Goal: Information Seeking & Learning: Check status

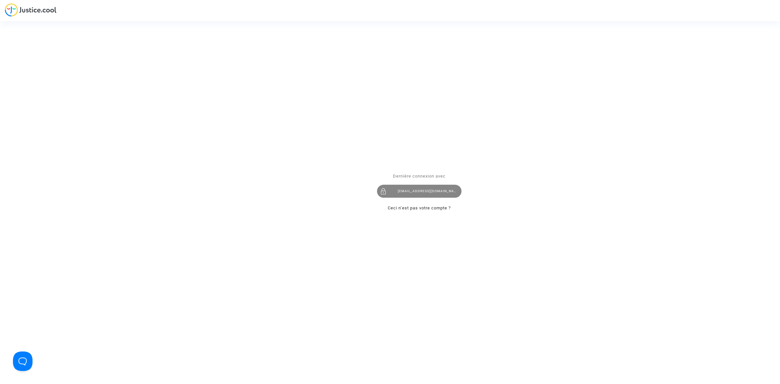
click at [256, 104] on div "[EMAIL_ADDRESS][DOMAIN_NAME]" at bounding box center [419, 191] width 84 height 13
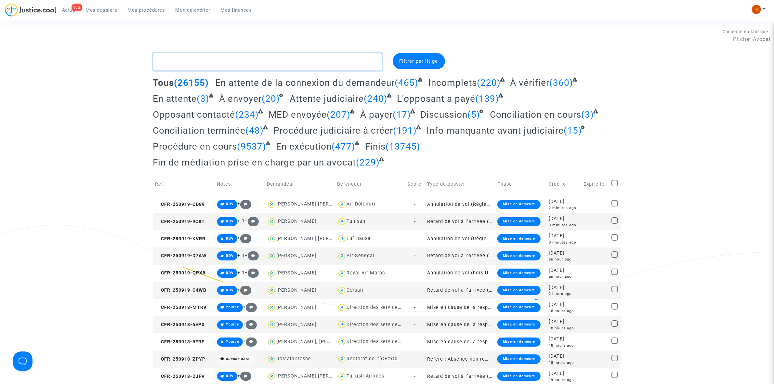
drag, startPoint x: 175, startPoint y: 70, endPoint x: 182, endPoint y: 58, distance: 14.2
click at [175, 69] on textarea at bounding box center [267, 62] width 229 height 18
click at [182, 58] on textarea at bounding box center [267, 62] width 229 height 18
click at [195, 62] on textarea at bounding box center [267, 62] width 229 height 18
click at [206, 61] on textarea at bounding box center [267, 62] width 229 height 18
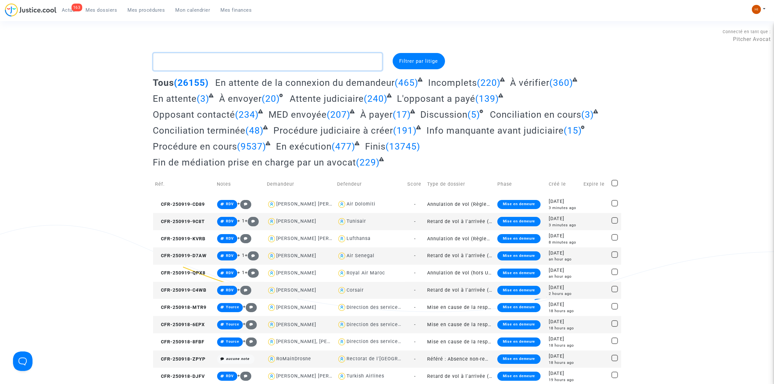
type textarea "f"
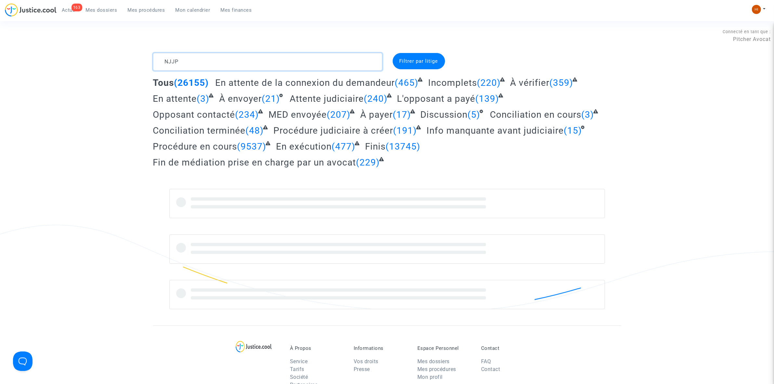
type textarea "NJJP"
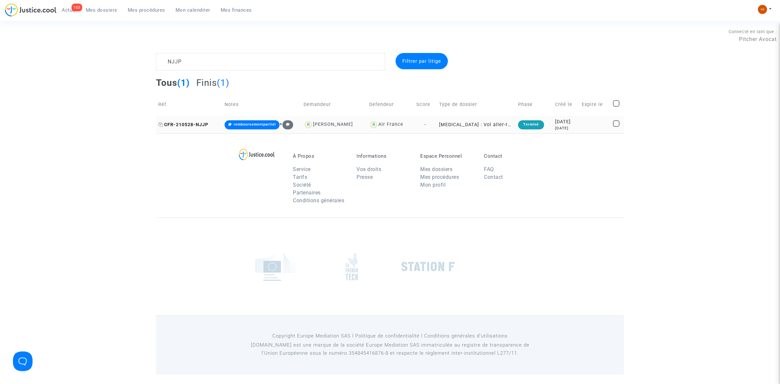
click at [196, 123] on span "CFR-210528-NJJP" at bounding box center [183, 125] width 50 height 6
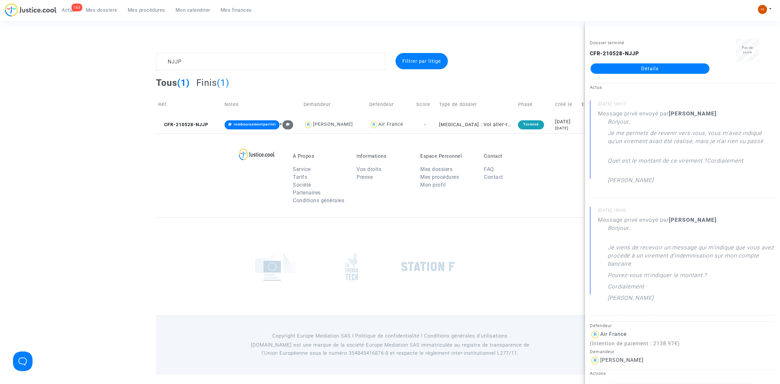
click at [684, 66] on link "Détails" at bounding box center [649, 68] width 119 height 10
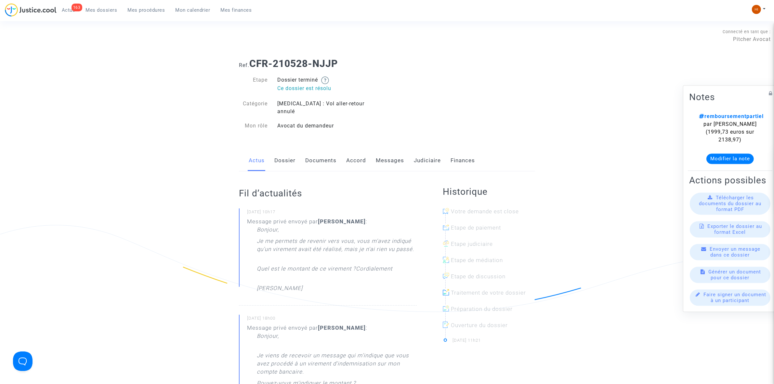
click at [277, 151] on link "Dossier" at bounding box center [284, 160] width 21 height 21
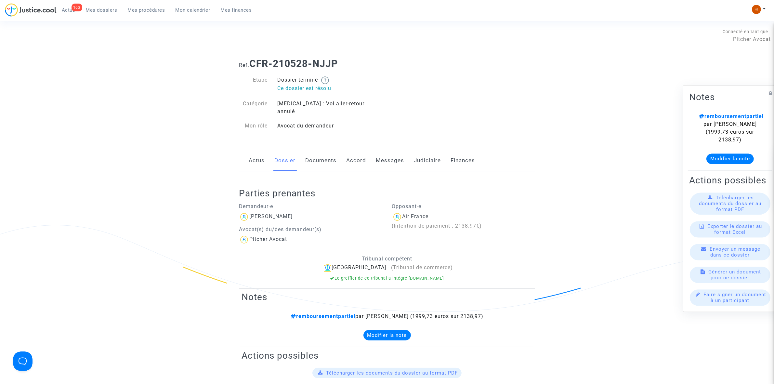
click at [322, 153] on link "Documents" at bounding box center [320, 160] width 31 height 21
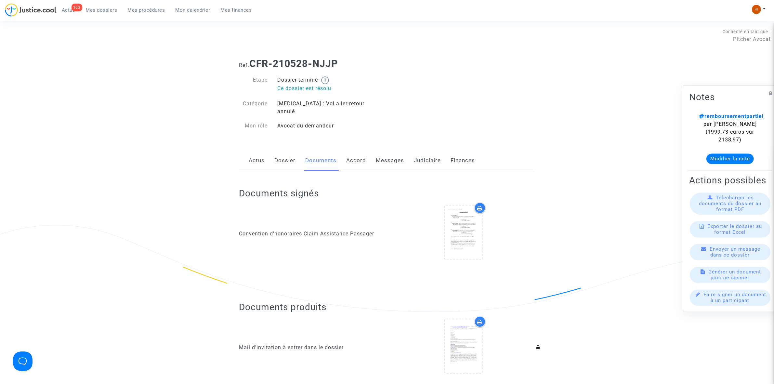
click at [289, 153] on link "Dossier" at bounding box center [284, 160] width 21 height 21
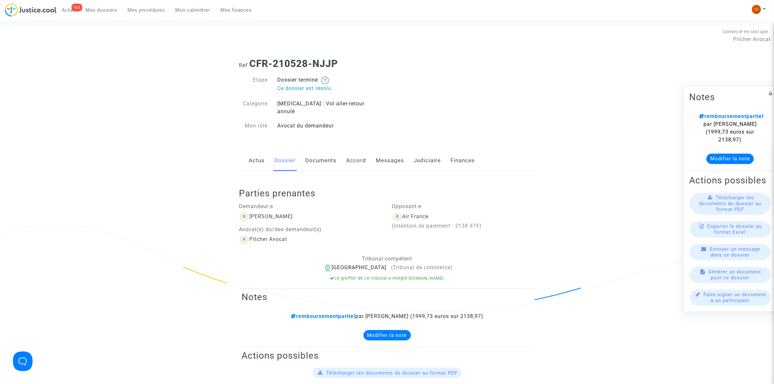
click at [257, 155] on link "Actus" at bounding box center [257, 160] width 16 height 21
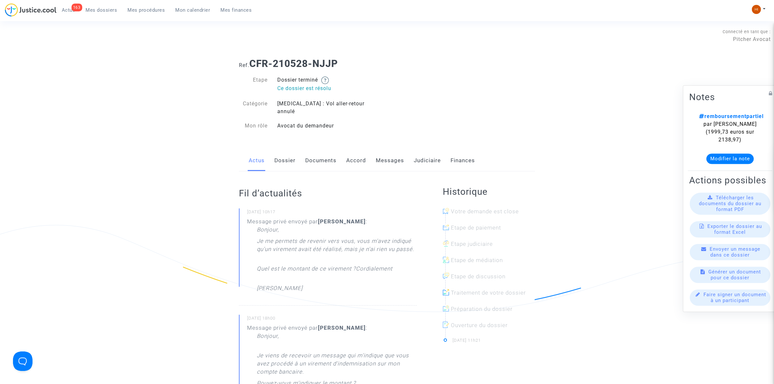
click at [417, 152] on link "Judiciaire" at bounding box center [427, 160] width 27 height 21
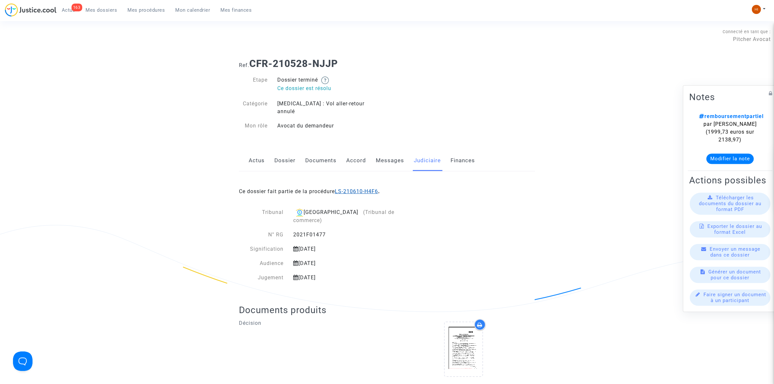
click at [364, 188] on link "LS-210610-H4F6" at bounding box center [356, 191] width 43 height 6
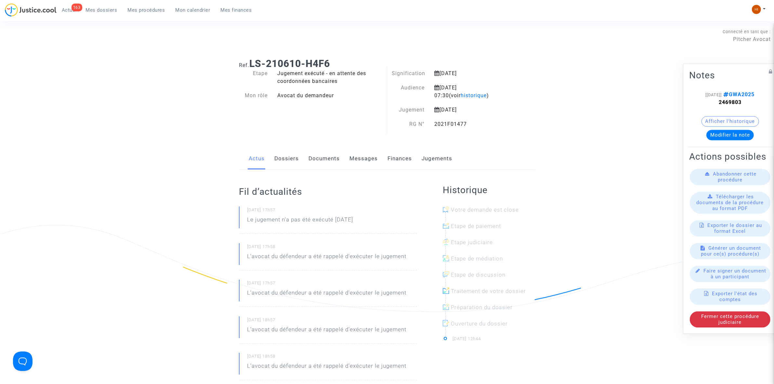
click at [280, 158] on link "Dossiers" at bounding box center [286, 158] width 24 height 21
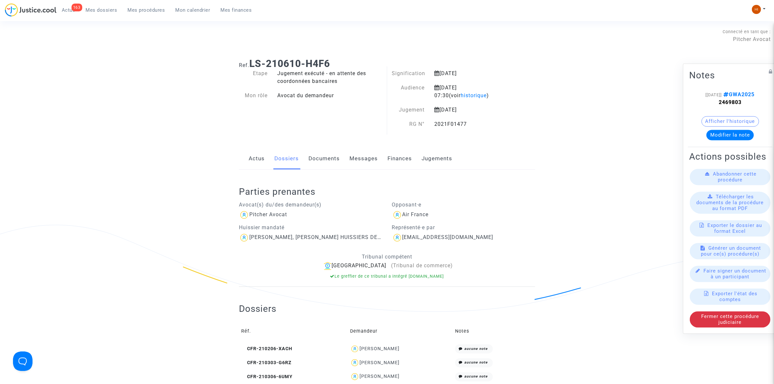
scroll to position [203, 0]
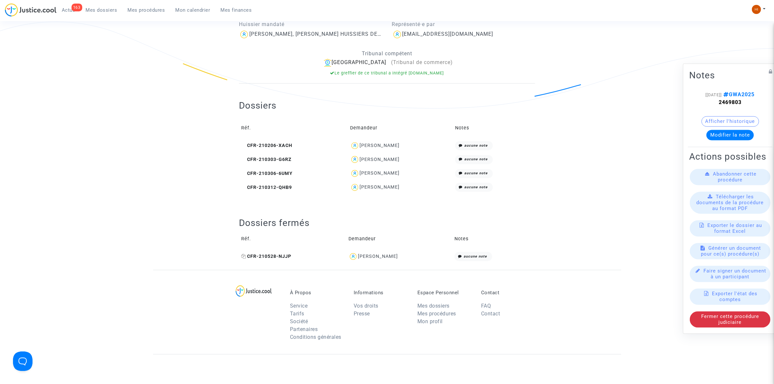
click at [244, 255] on icon at bounding box center [243, 256] width 5 height 5
drag, startPoint x: 755, startPoint y: 97, endPoint x: 718, endPoint y: 104, distance: 38.0
click at [717, 105] on note-viewer "[15/07/2025] GWA2025 2469803 Afficher l'historique Modifier la note" at bounding box center [730, 115] width 82 height 49
drag, startPoint x: 710, startPoint y: 100, endPoint x: 735, endPoint y: 97, distance: 25.6
click at [741, 103] on div "[15/07/2025] GWA2025 2469803" at bounding box center [730, 99] width 62 height 16
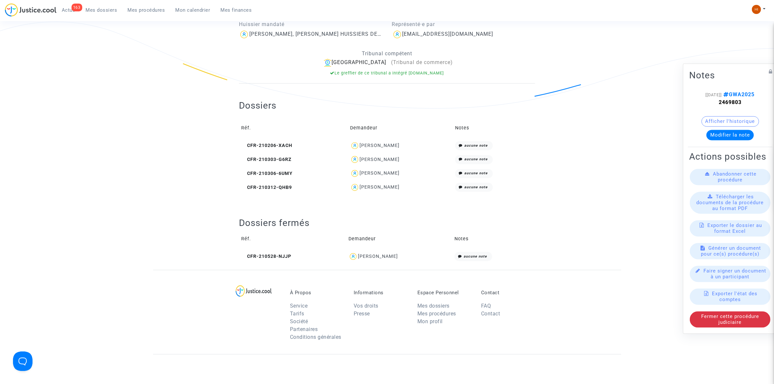
drag, startPoint x: 733, startPoint y: 95, endPoint x: 665, endPoint y: 75, distance: 71.2
click at [665, 75] on div "Ref. LS-210610-H4F6 Etape Jugement exécuté - en attente des coordonnées bancair…" at bounding box center [387, 60] width 774 height 420
drag, startPoint x: 748, startPoint y: 98, endPoint x: 712, endPoint y: 103, distance: 36.7
click at [712, 103] on div "[15/07/2025] GWA2025 2469803" at bounding box center [730, 99] width 62 height 16
copy strong "2469803"
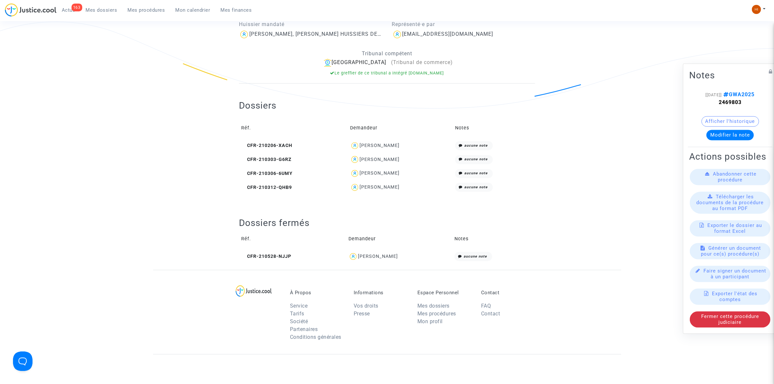
scroll to position [0, 0]
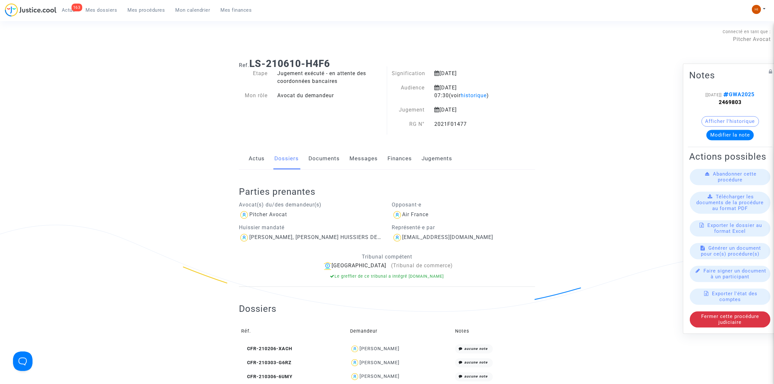
click at [438, 157] on link "Jugements" at bounding box center [436, 158] width 31 height 21
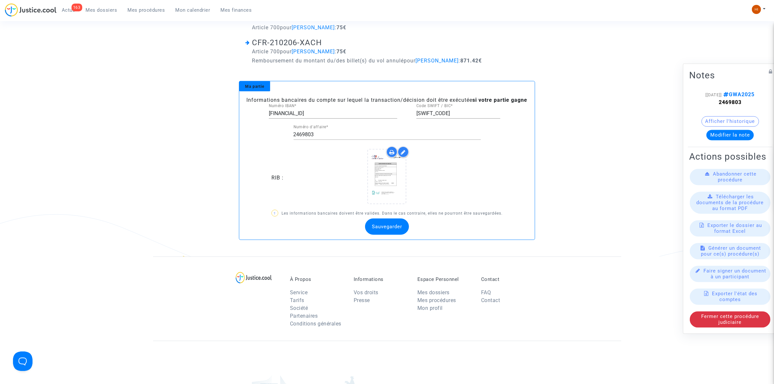
scroll to position [447, 0]
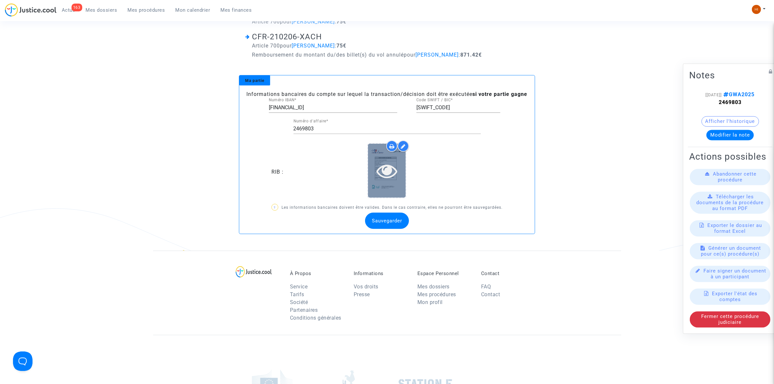
click at [386, 179] on icon at bounding box center [386, 170] width 21 height 21
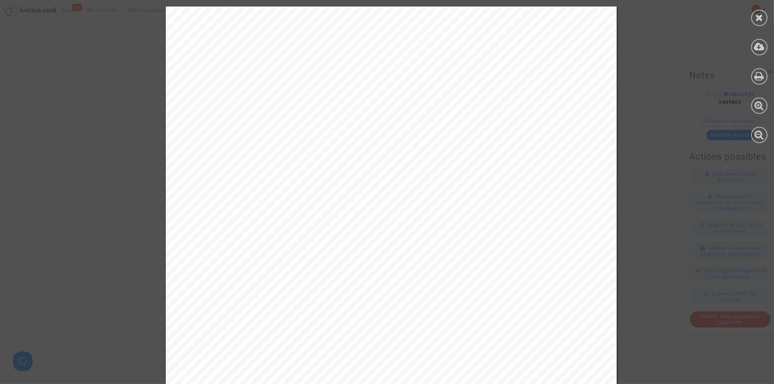
scroll to position [0, 0]
click at [758, 22] on div at bounding box center [759, 18] width 16 height 16
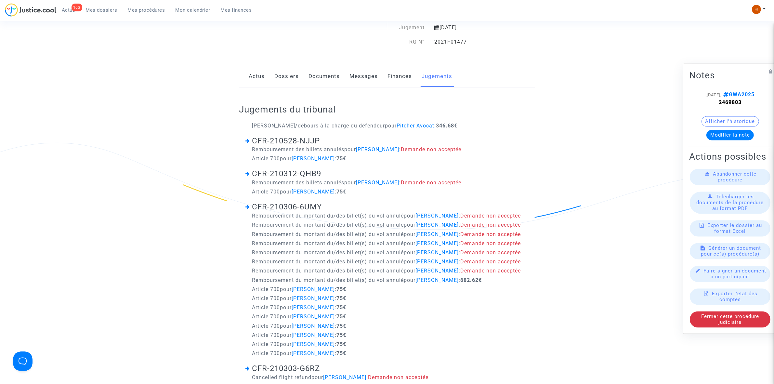
scroll to position [81, 0]
click at [320, 82] on link "Documents" at bounding box center [323, 77] width 31 height 21
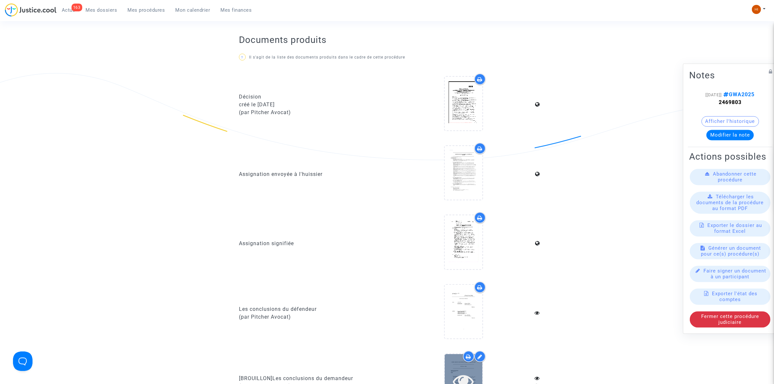
scroll to position [90, 0]
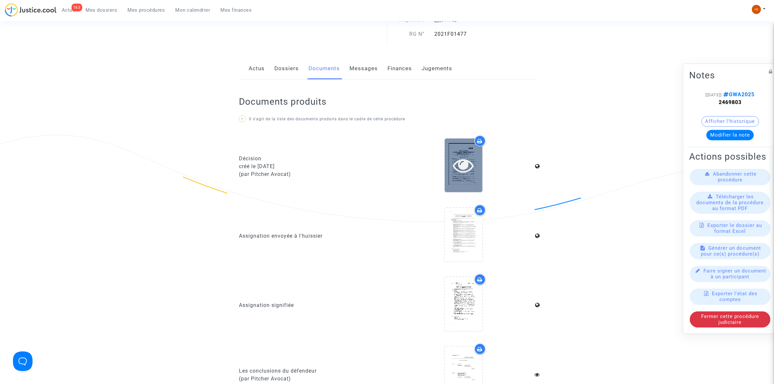
click at [469, 158] on icon at bounding box center [463, 165] width 21 height 21
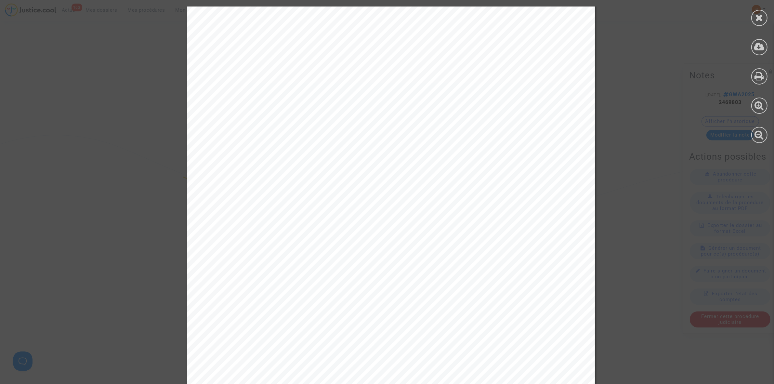
scroll to position [4874, 0]
click at [758, 15] on icon at bounding box center [759, 18] width 8 height 10
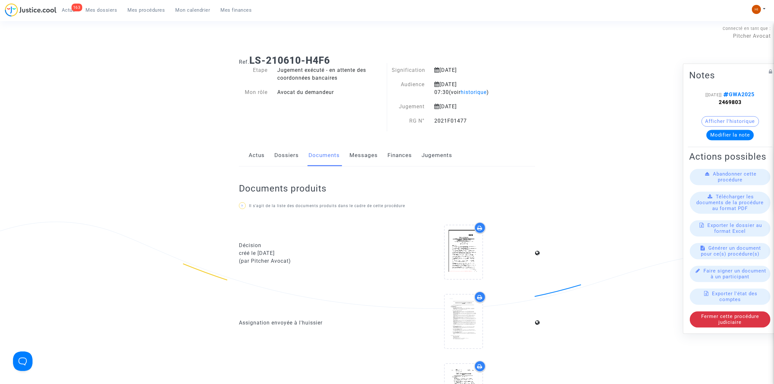
scroll to position [0, 0]
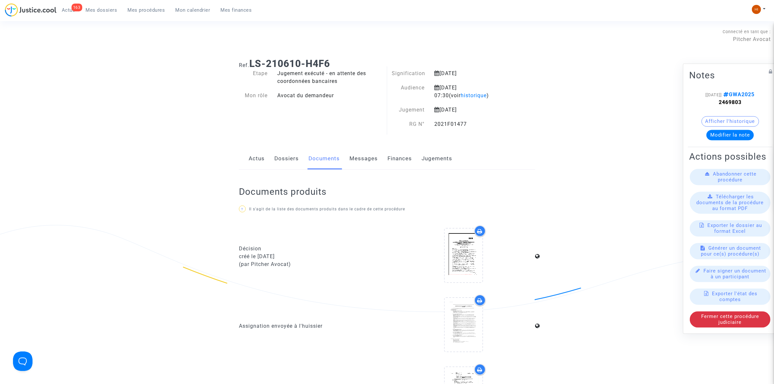
click at [285, 159] on link "Dossiers" at bounding box center [286, 158] width 24 height 21
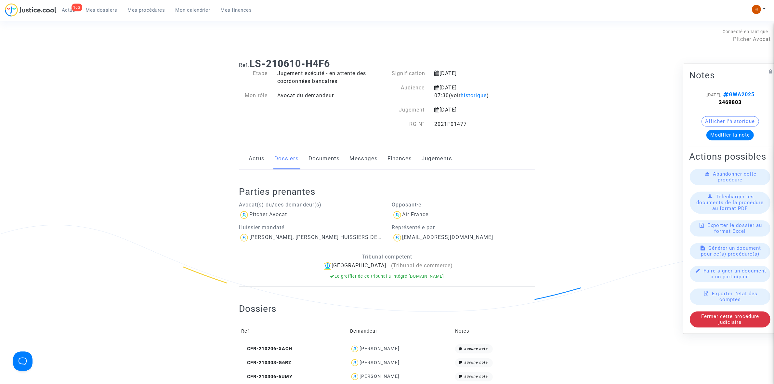
scroll to position [203, 0]
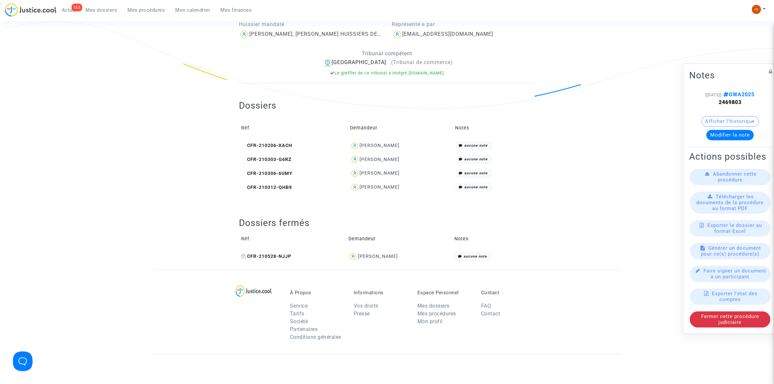
click at [274, 255] on span "CFR-210528-NJJP" at bounding box center [266, 256] width 50 height 6
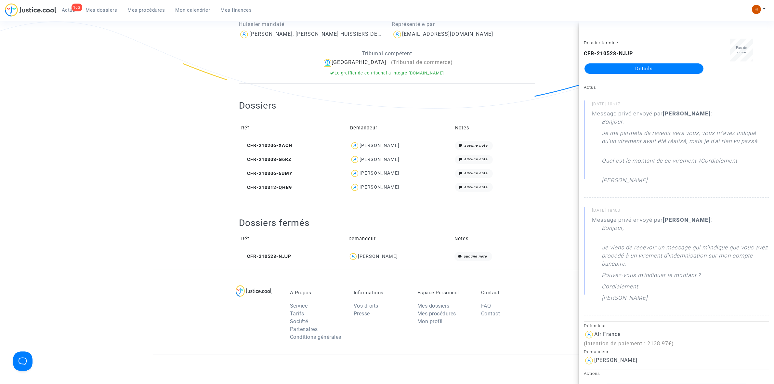
click at [678, 70] on link "Détails" at bounding box center [643, 68] width 119 height 10
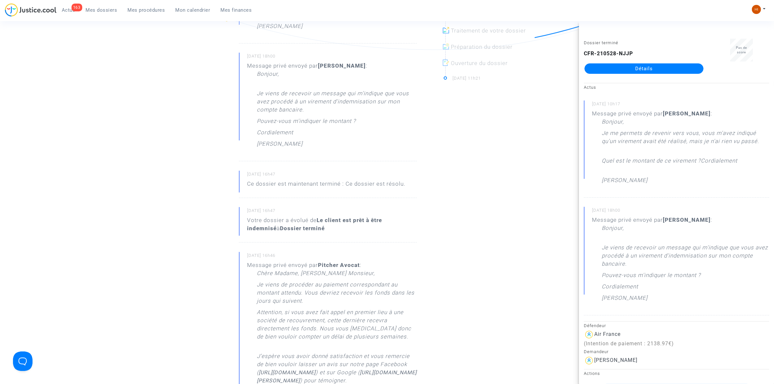
scroll to position [325, 0]
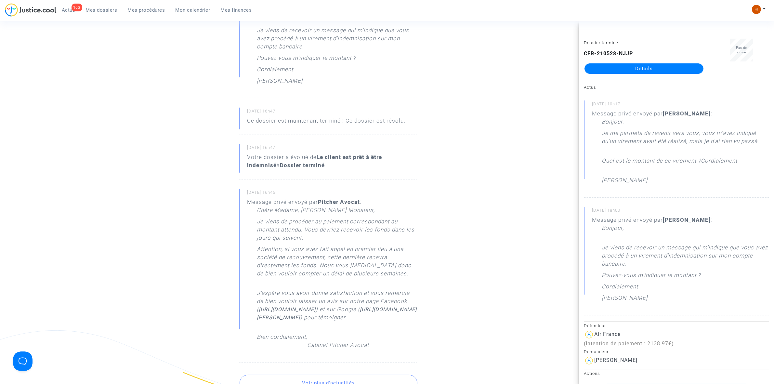
click at [208, 154] on ng-component "Ref. CFR-210528-NJJP Etape Dossier terminé Ce dossier est résolu Catégorie Covi…" at bounding box center [387, 127] width 468 height 798
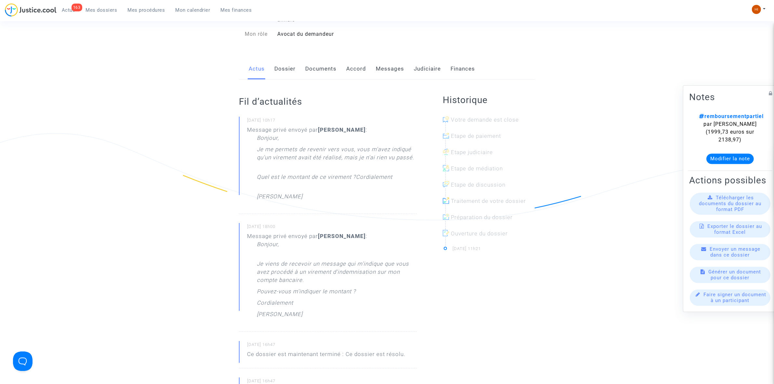
scroll to position [0, 0]
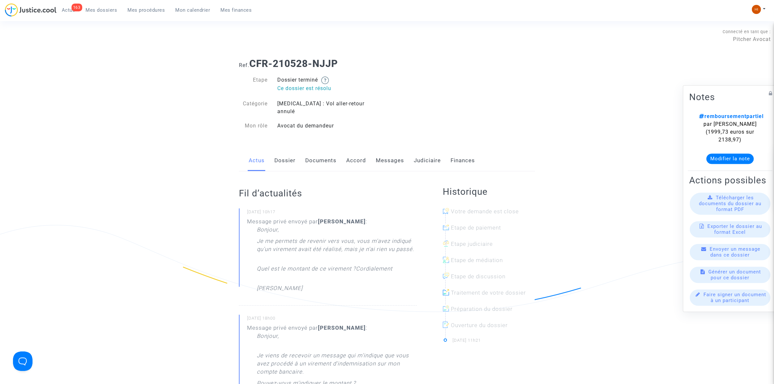
click at [296, 152] on div "Actus Dossier Documents Accord Messages Judiciaire Finances" at bounding box center [387, 161] width 296 height 22
click at [279, 150] on link "Dossier" at bounding box center [284, 160] width 21 height 21
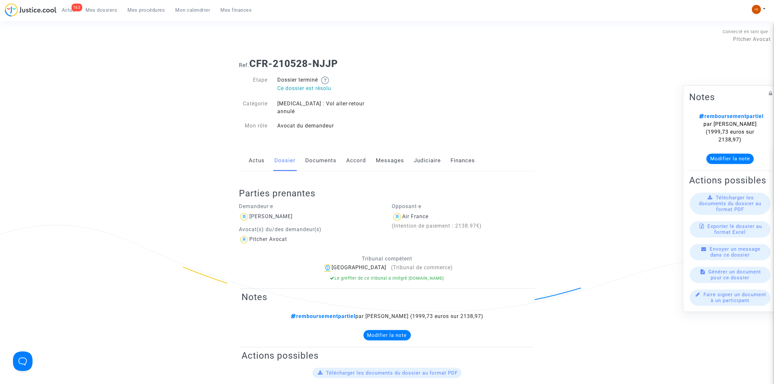
click at [322, 154] on link "Documents" at bounding box center [320, 160] width 31 height 21
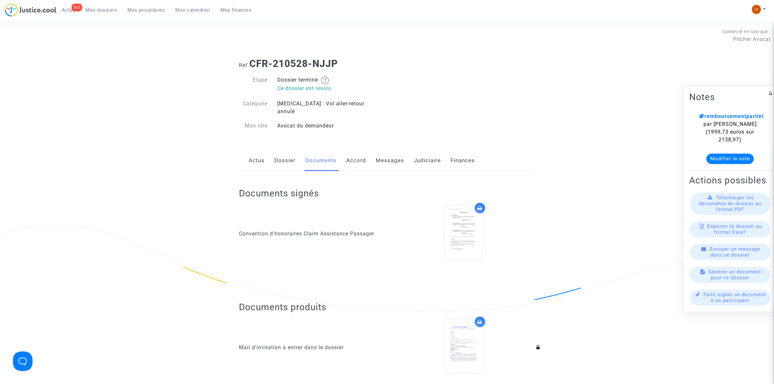
click at [419, 157] on link "Judiciaire" at bounding box center [427, 160] width 27 height 21
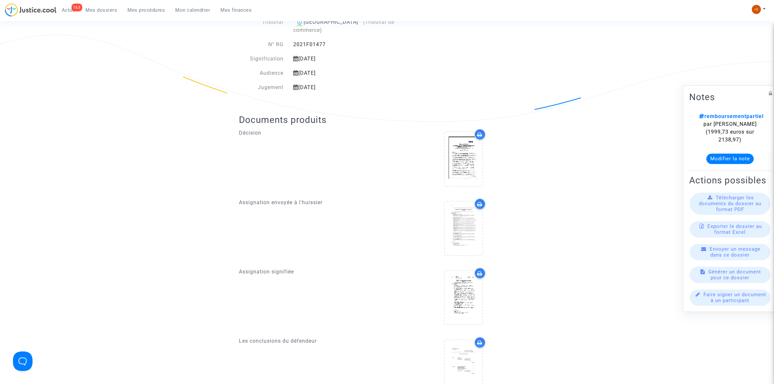
scroll to position [203, 0]
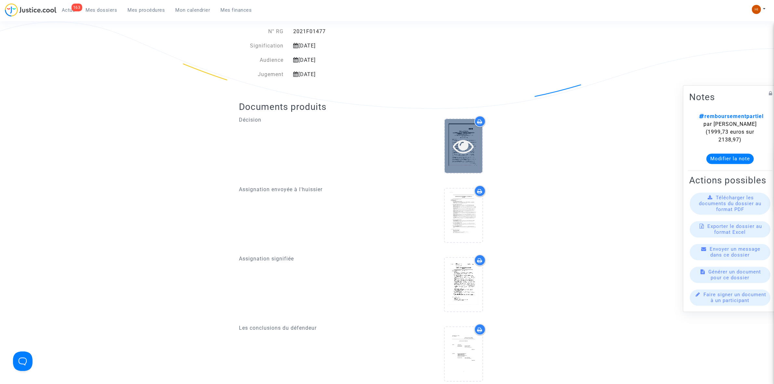
click at [466, 151] on div at bounding box center [464, 146] width 38 height 54
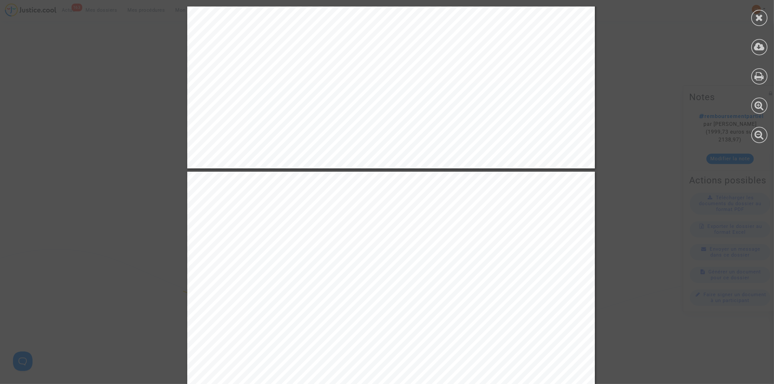
scroll to position [5128, 0]
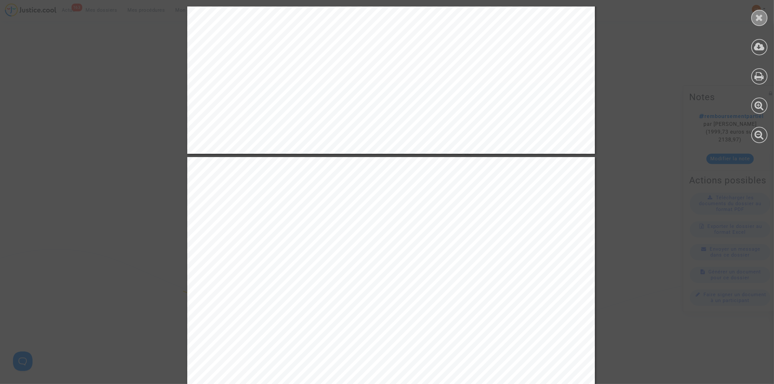
click at [764, 19] on div at bounding box center [759, 18] width 16 height 16
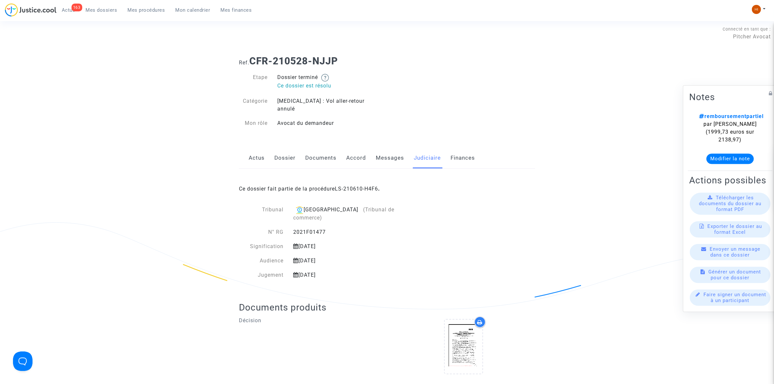
scroll to position [0, 0]
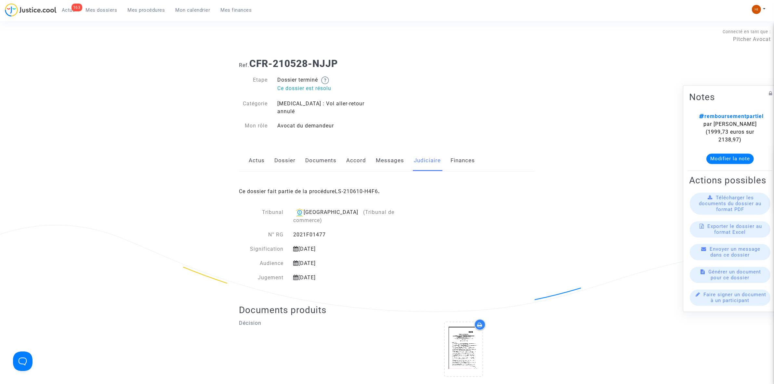
click at [283, 153] on link "Dossier" at bounding box center [284, 160] width 21 height 21
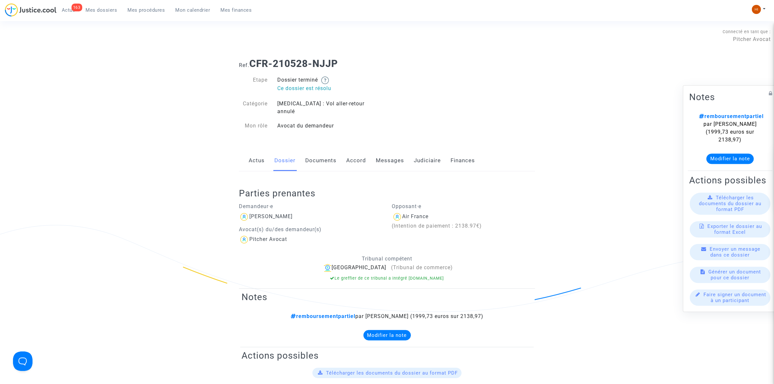
click at [251, 154] on link "Actus" at bounding box center [257, 160] width 16 height 21
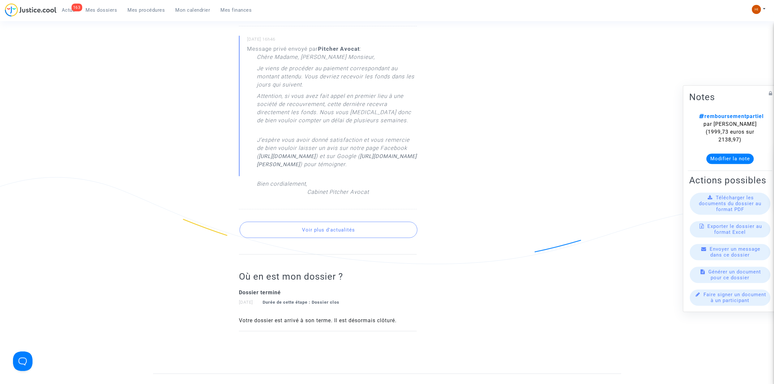
scroll to position [487, 0]
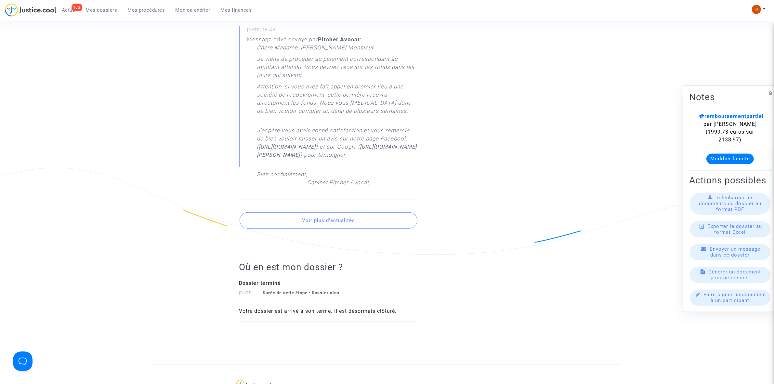
click at [317, 228] on button "Voir plus d'actualités" at bounding box center [328, 220] width 178 height 16
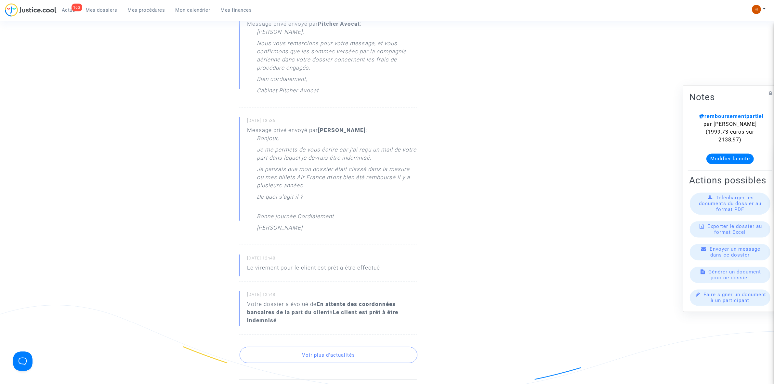
scroll to position [812, 0]
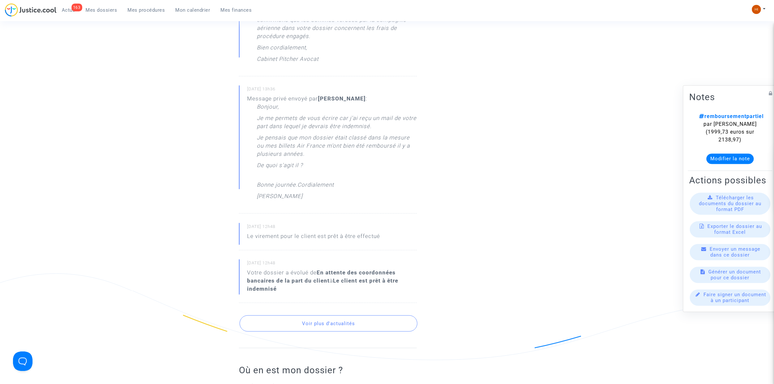
click at [293, 331] on button "Voir plus d'actualités" at bounding box center [328, 323] width 178 height 16
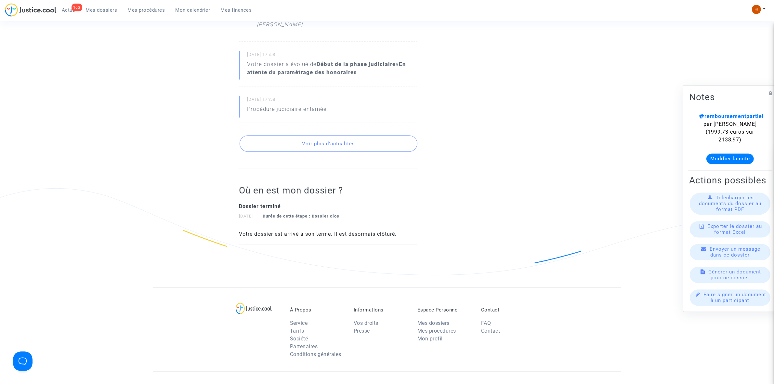
scroll to position [1340, 0]
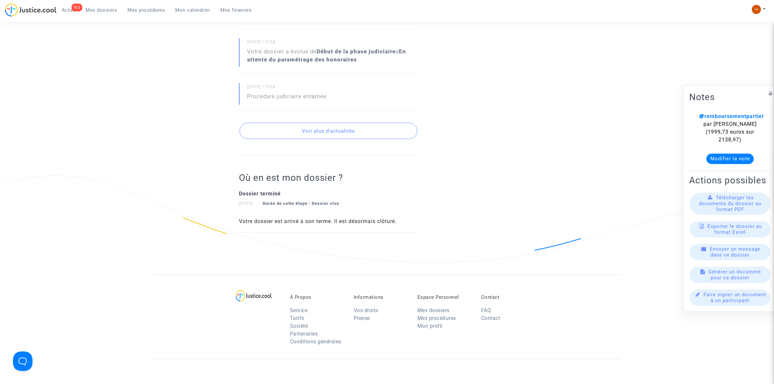
click at [337, 139] on button "Voir plus d'actualités" at bounding box center [328, 131] width 178 height 16
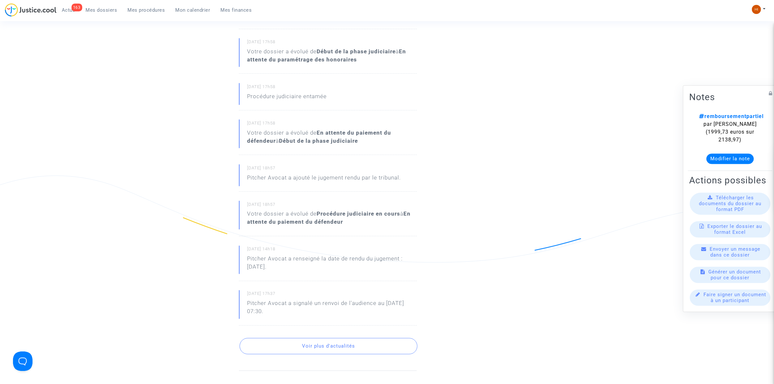
scroll to position [1543, 0]
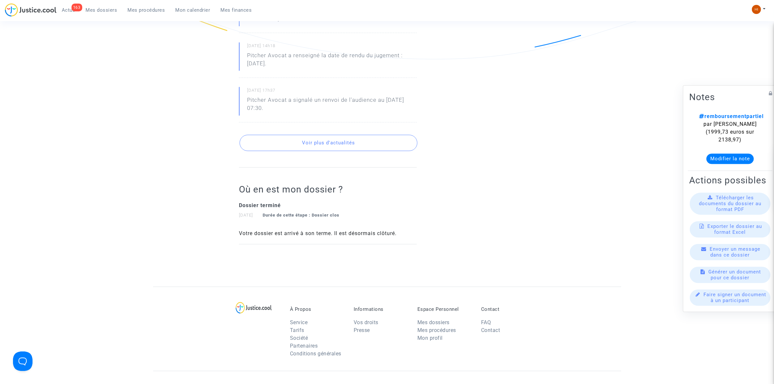
click at [301, 151] on button "Voir plus d'actualités" at bounding box center [328, 143] width 178 height 16
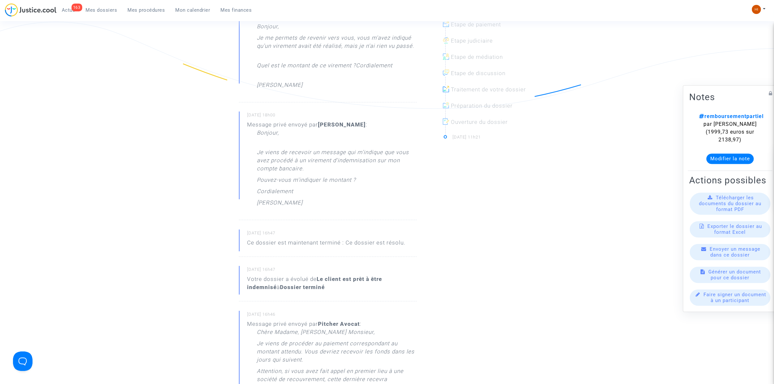
scroll to position [0, 0]
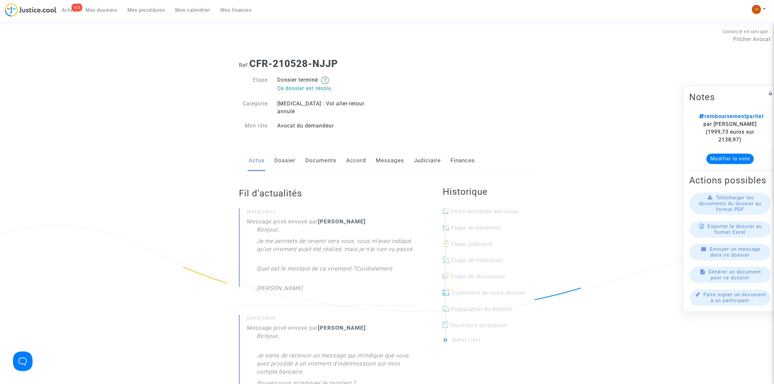
click at [288, 156] on link "Dossier" at bounding box center [284, 160] width 21 height 21
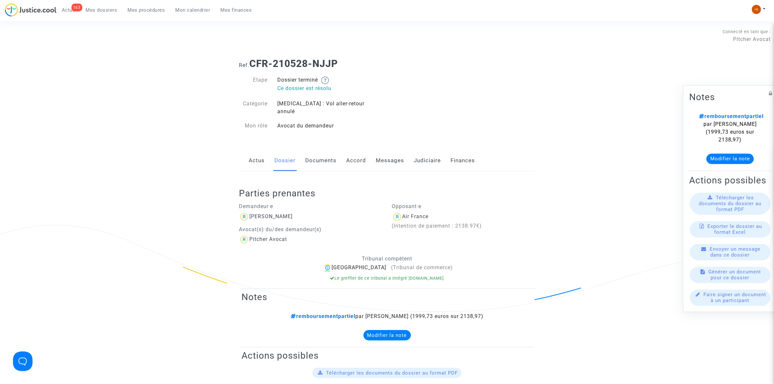
click at [422, 157] on link "Judiciaire" at bounding box center [427, 160] width 27 height 21
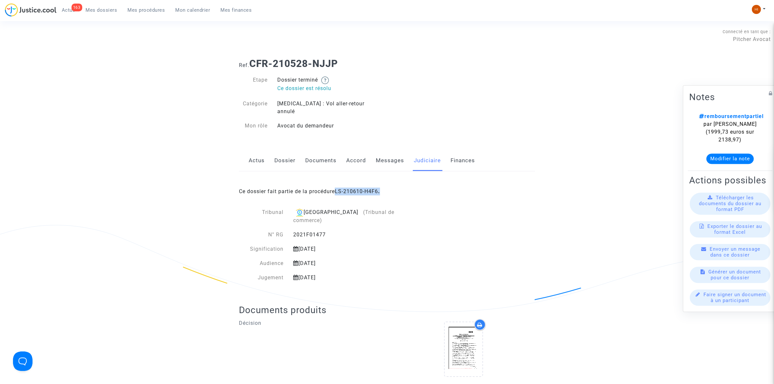
drag, startPoint x: 400, startPoint y: 184, endPoint x: 335, endPoint y: 185, distance: 65.0
click at [335, 185] on div "Ce dossier fait partie de la procédure LS-210610-H4F6 ." at bounding box center [387, 186] width 296 height 31
copy span "LS-210610-H4F6 ."
click at [311, 153] on link "Documents" at bounding box center [320, 160] width 31 height 21
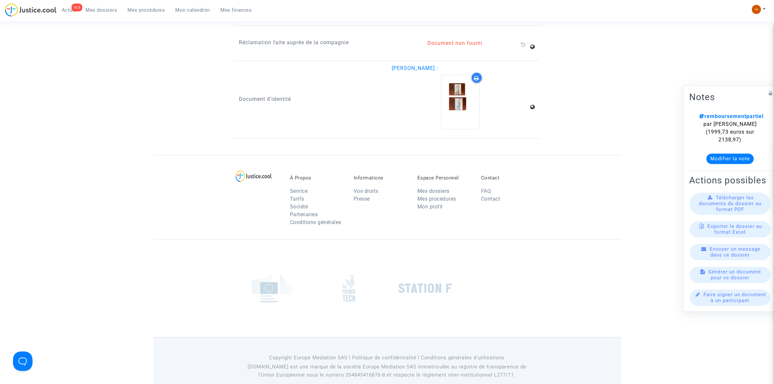
scroll to position [919, 0]
click at [468, 94] on icon at bounding box center [459, 101] width 21 height 21
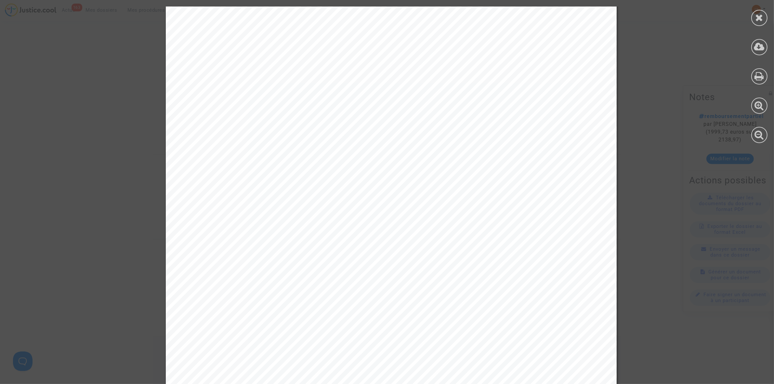
scroll to position [0, 0]
click at [748, 23] on div at bounding box center [758, 74] width 29 height 149
click at [757, 20] on icon at bounding box center [759, 18] width 8 height 10
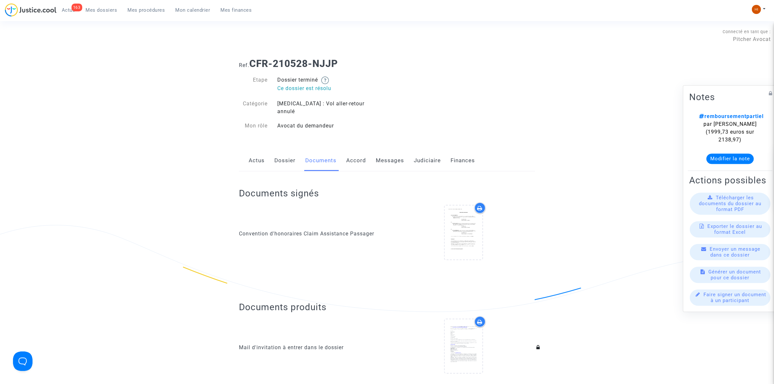
click at [285, 150] on link "Dossier" at bounding box center [284, 160] width 21 height 21
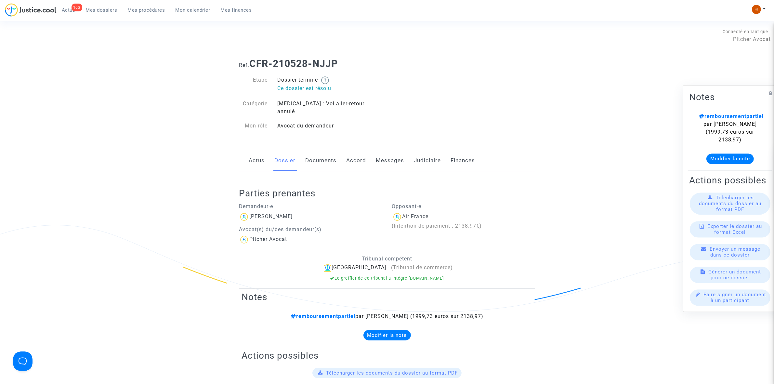
click at [246, 153] on div "Actus Dossier Documents Accord Messages Judiciaire Finances" at bounding box center [387, 161] width 296 height 22
click at [246, 152] on div "Actus Dossier Documents Accord Messages Judiciaire Finances" at bounding box center [387, 161] width 296 height 22
click at [257, 154] on link "Actus" at bounding box center [257, 160] width 16 height 21
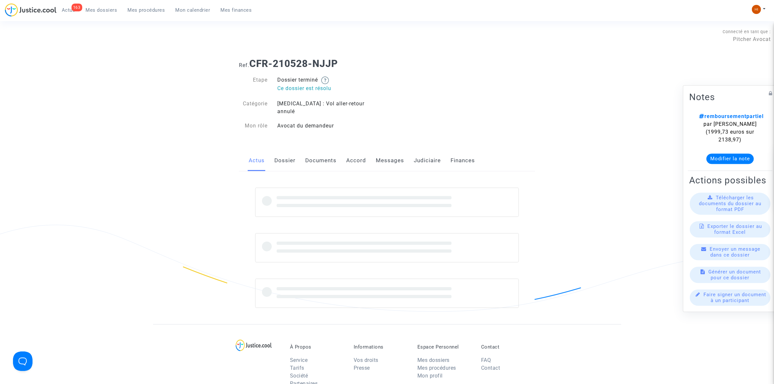
click at [287, 154] on link "Dossier" at bounding box center [284, 160] width 21 height 21
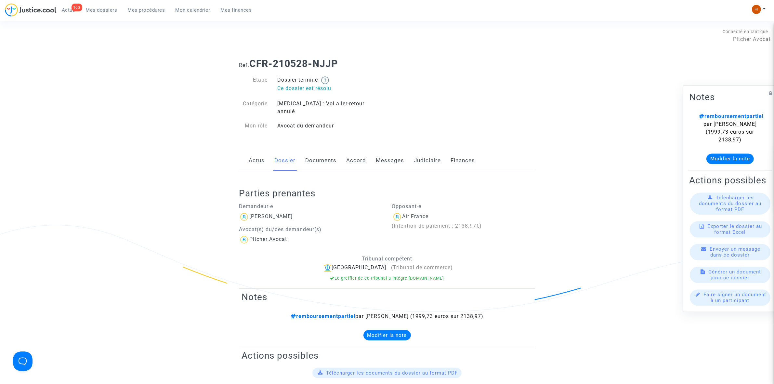
click at [323, 153] on link "Documents" at bounding box center [320, 160] width 31 height 21
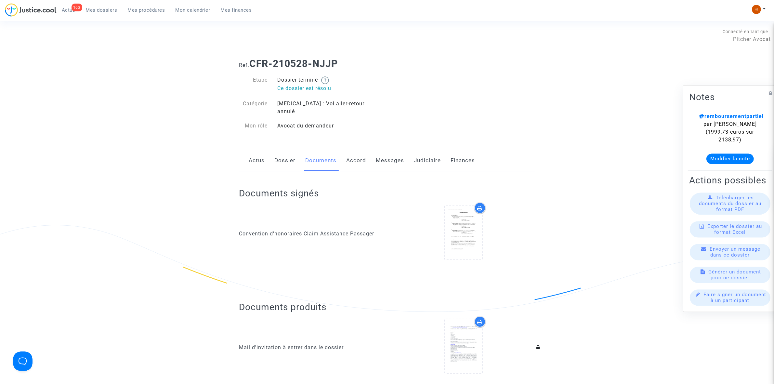
click at [360, 155] on link "Accord" at bounding box center [356, 160] width 20 height 21
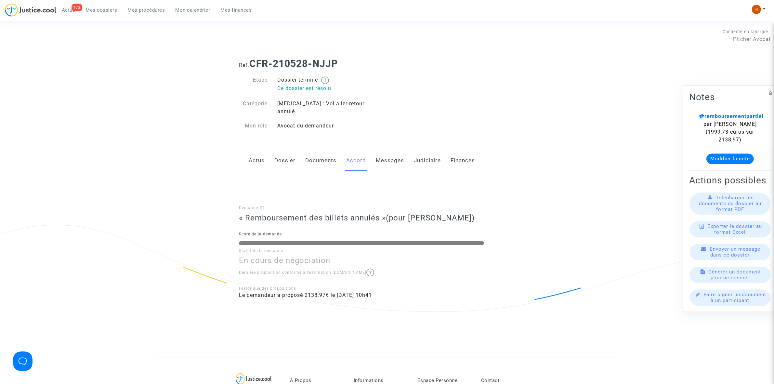
click at [281, 152] on link "Dossier" at bounding box center [284, 160] width 21 height 21
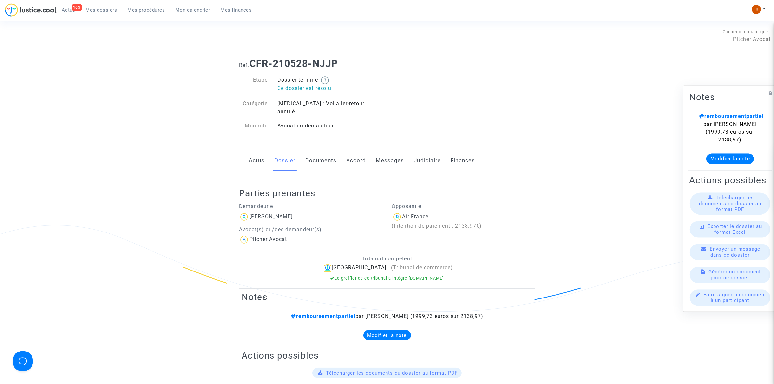
click at [280, 204] on span "FRANCK JOSCOT" at bounding box center [270, 198] width 43 height 44
click at [280, 213] on div "FRANCK JOSCOT" at bounding box center [270, 216] width 43 height 6
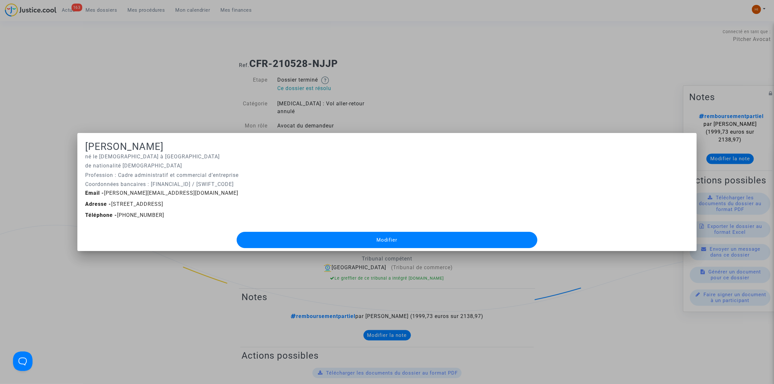
click at [380, 59] on div at bounding box center [387, 192] width 774 height 384
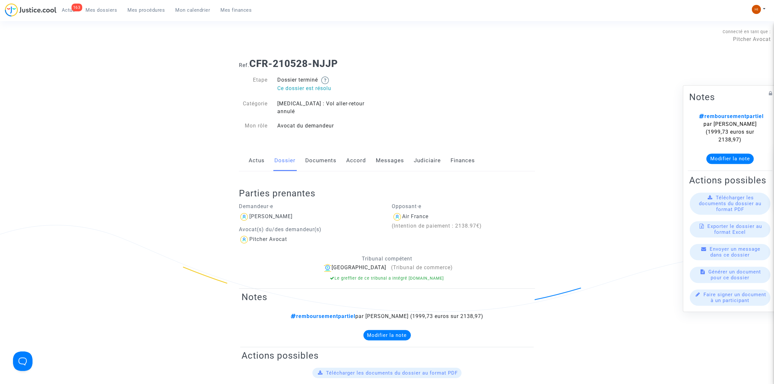
click at [152, 7] on span "Mes procédures" at bounding box center [146, 10] width 37 height 6
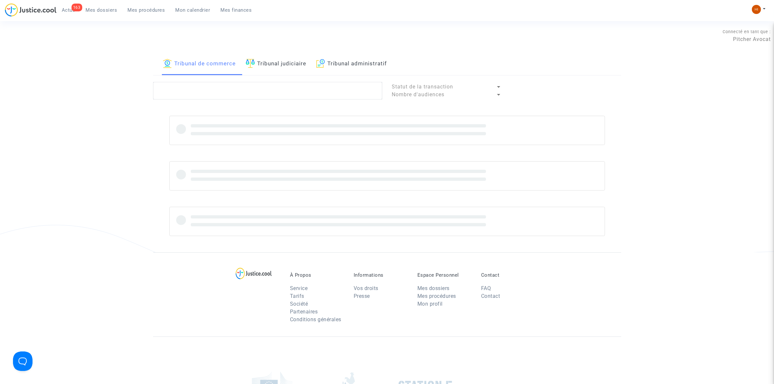
click at [298, 63] on link "Tribunal judiciaire" at bounding box center [276, 64] width 61 height 22
click at [299, 84] on textarea at bounding box center [267, 91] width 229 height 18
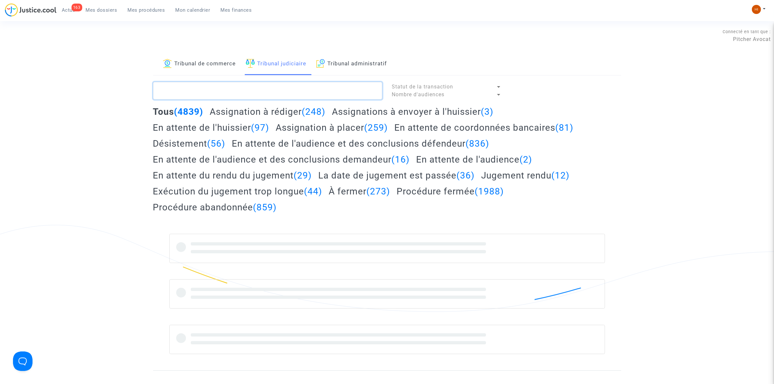
paste textarea "• Bozo Njegus"
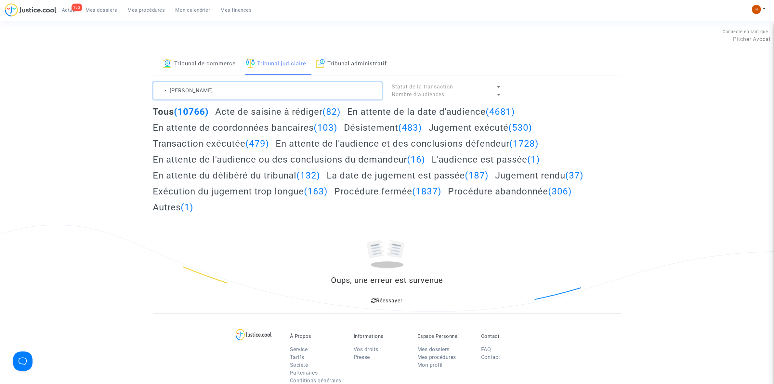
click at [177, 88] on textarea at bounding box center [267, 91] width 229 height 18
click at [174, 88] on textarea at bounding box center [267, 91] width 229 height 18
drag, startPoint x: 173, startPoint y: 88, endPoint x: 142, endPoint y: 90, distance: 30.6
click at [144, 89] on div "Tribunal de commerce Tribunal judiciaire Tribunal administratif • Bozo Njegus S…" at bounding box center [387, 183] width 774 height 260
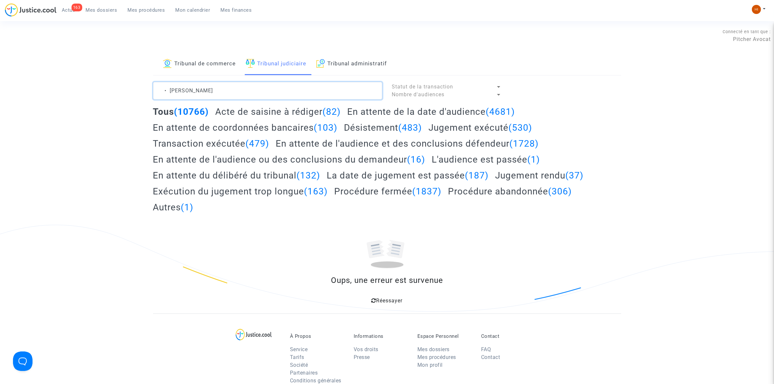
click at [164, 86] on textarea at bounding box center [267, 91] width 229 height 18
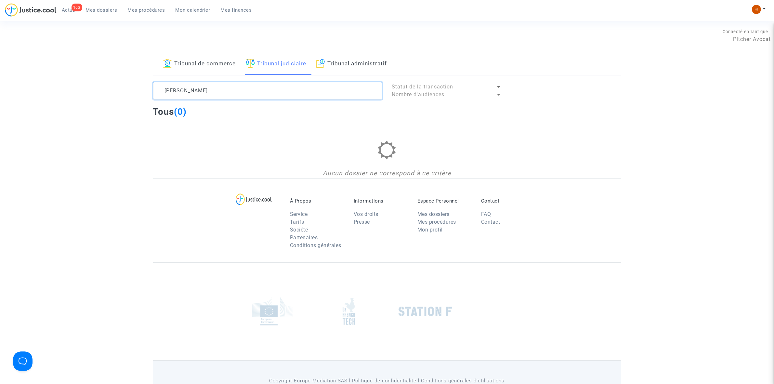
click at [177, 89] on textarea at bounding box center [267, 91] width 229 height 18
drag, startPoint x: 177, startPoint y: 90, endPoint x: 142, endPoint y: 90, distance: 35.7
click at [142, 90] on div "Tribunal de commerce Tribunal judiciaire Tribunal administratif Bozo Njegus Sta…" at bounding box center [387, 115] width 774 height 125
type textarea "Bozo Njegus"
drag, startPoint x: 218, startPoint y: 64, endPoint x: 213, endPoint y: 82, distance: 18.5
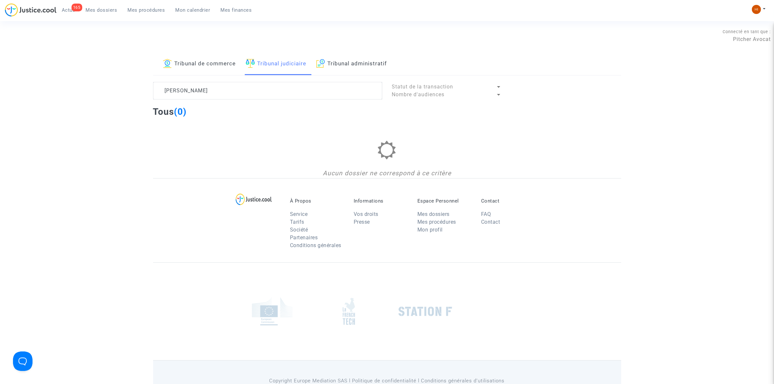
click at [218, 64] on link "Tribunal de commerce" at bounding box center [199, 64] width 73 height 22
click at [208, 95] on textarea at bounding box center [267, 91] width 229 height 18
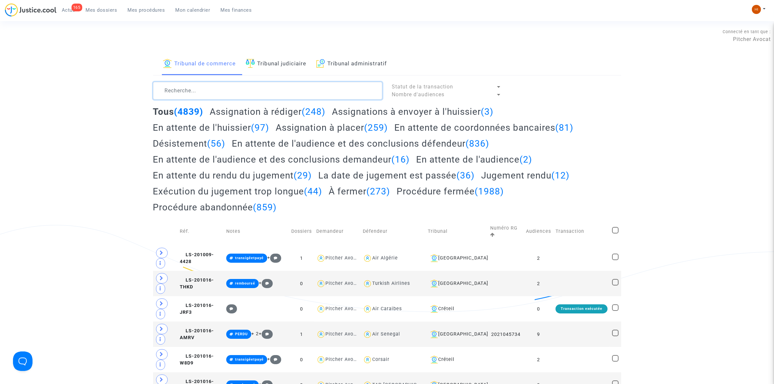
paste textarea "• Bozo Njegus"
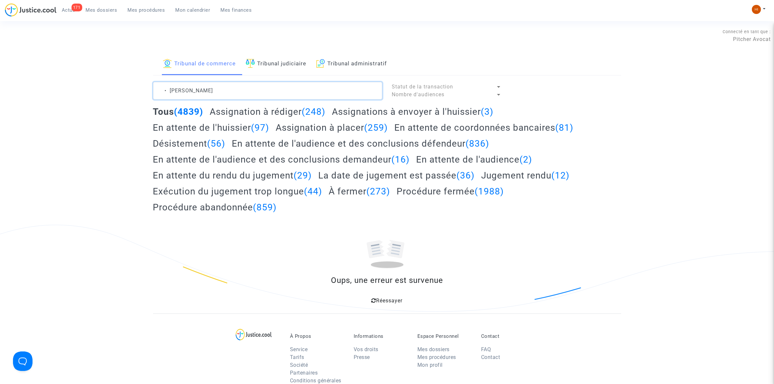
drag, startPoint x: 170, startPoint y: 90, endPoint x: 114, endPoint y: 95, distance: 55.4
click at [114, 95] on div "Tribunal de commerce Tribunal judiciaire Tribunal administratif • Bozo Njegus S…" at bounding box center [387, 183] width 774 height 260
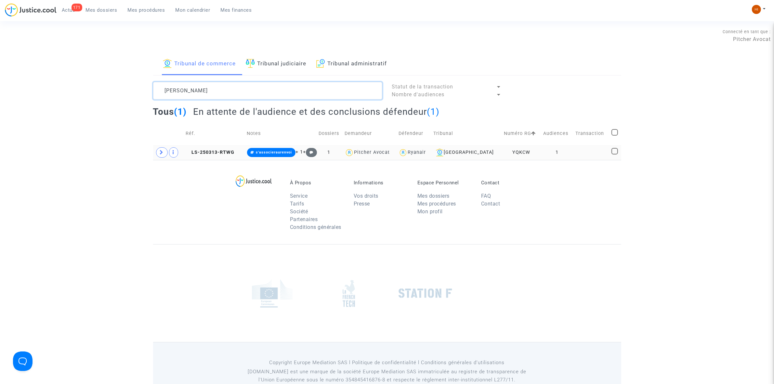
type textarea "Bozo Njegus"
click at [561, 152] on td "1" at bounding box center [557, 152] width 32 height 15
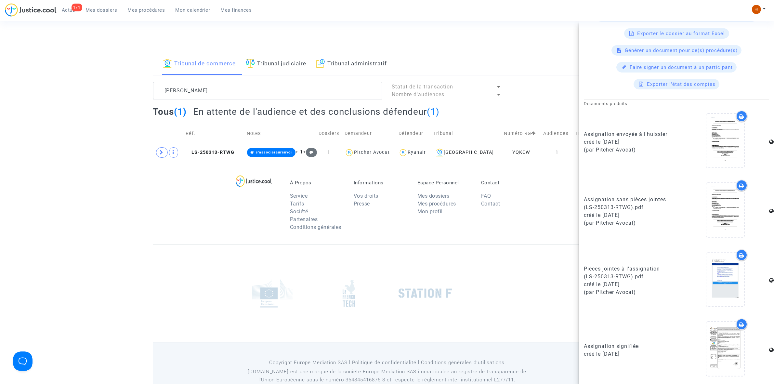
scroll to position [284, 0]
click at [721, 346] on icon at bounding box center [725, 347] width 21 height 21
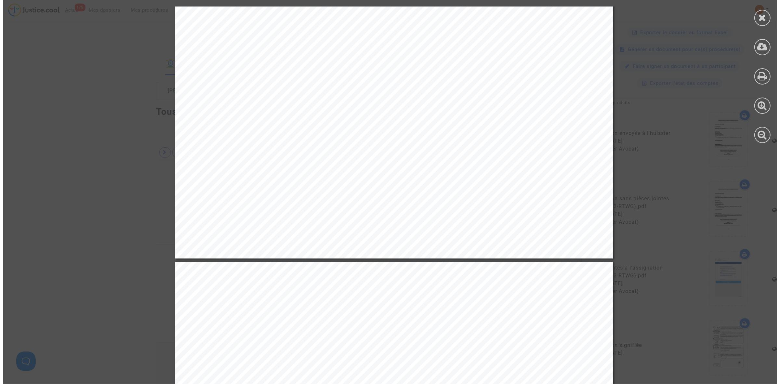
scroll to position [5971, 0]
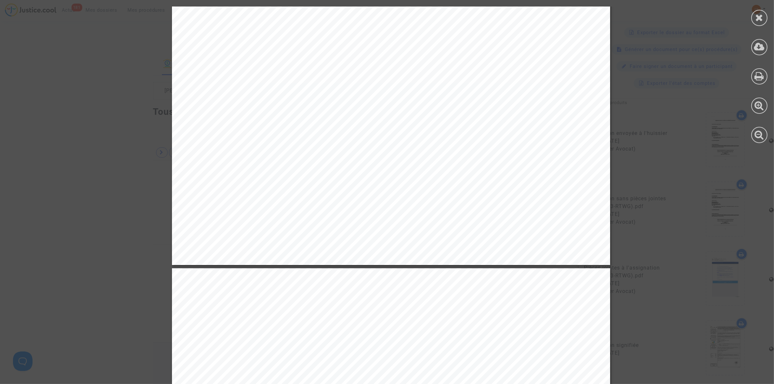
click at [761, 18] on icon at bounding box center [759, 18] width 8 height 10
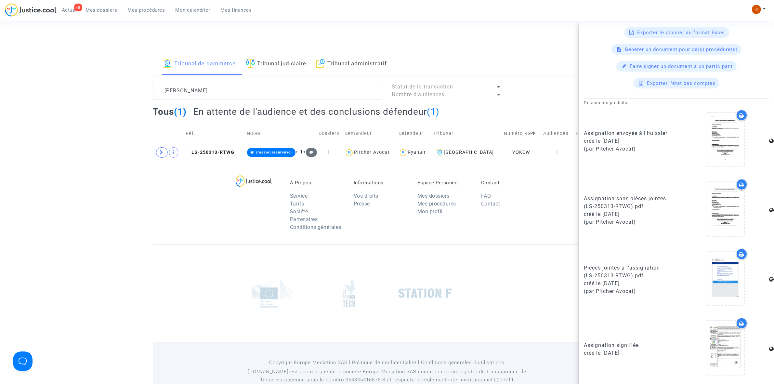
drag, startPoint x: 101, startPoint y: 7, endPoint x: 134, endPoint y: 31, distance: 40.9
click at [101, 6] on link "Mes dossiers" at bounding box center [102, 10] width 42 height 10
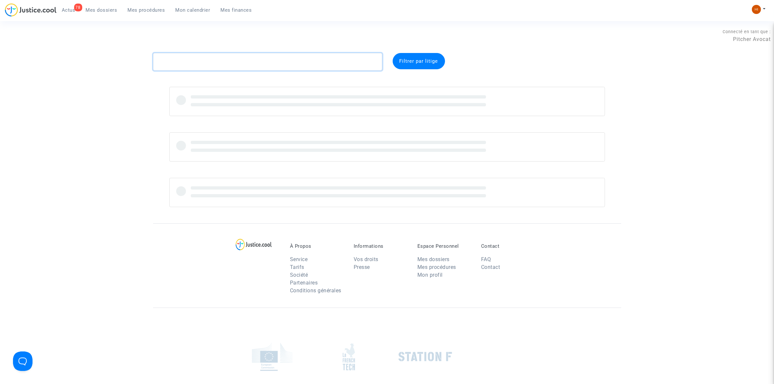
click at [193, 64] on textarea at bounding box center [267, 62] width 229 height 18
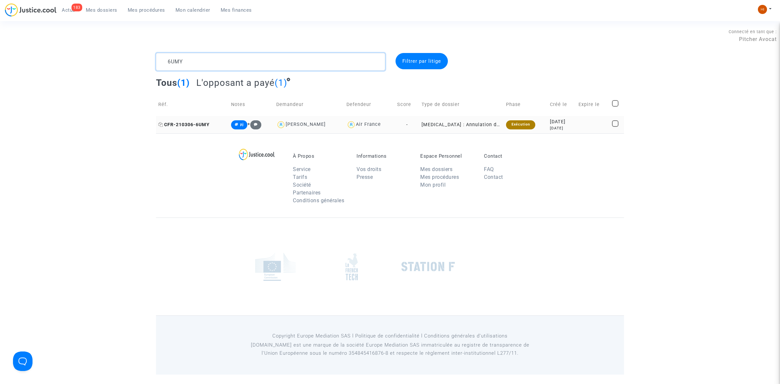
type textarea "6UMY"
drag, startPoint x: 204, startPoint y: 125, endPoint x: 208, endPoint y: 122, distance: 5.1
click at [204, 124] on span "CFR-210306-6UMY" at bounding box center [183, 125] width 51 height 6
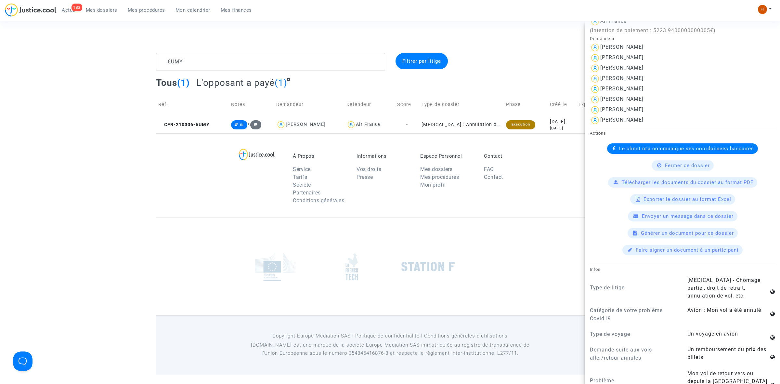
scroll to position [203, 0]
click at [200, 123] on span "CFR-210306-6UMY" at bounding box center [183, 125] width 51 height 6
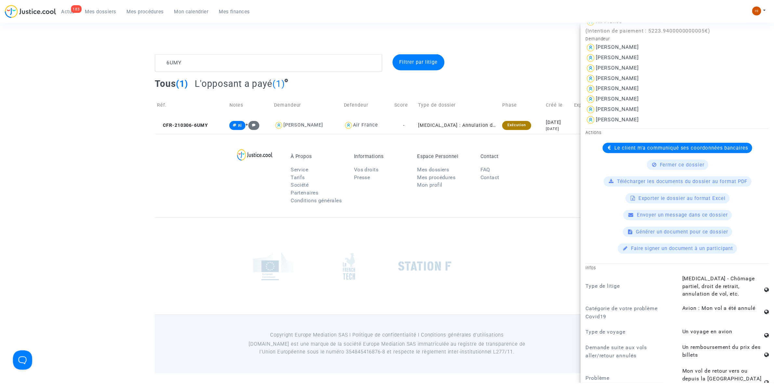
scroll to position [0, 0]
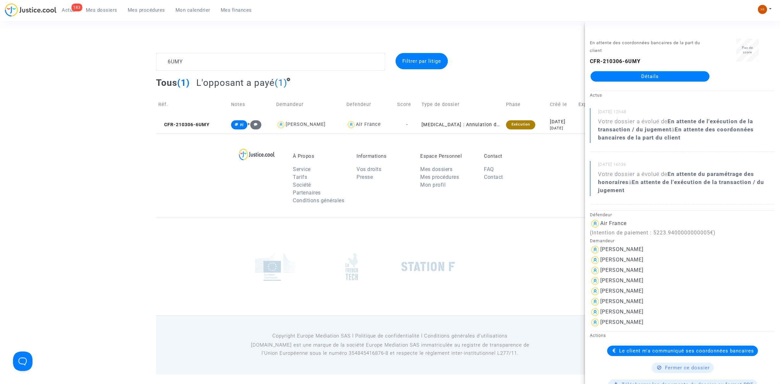
click at [627, 71] on link "Détails" at bounding box center [649, 76] width 119 height 10
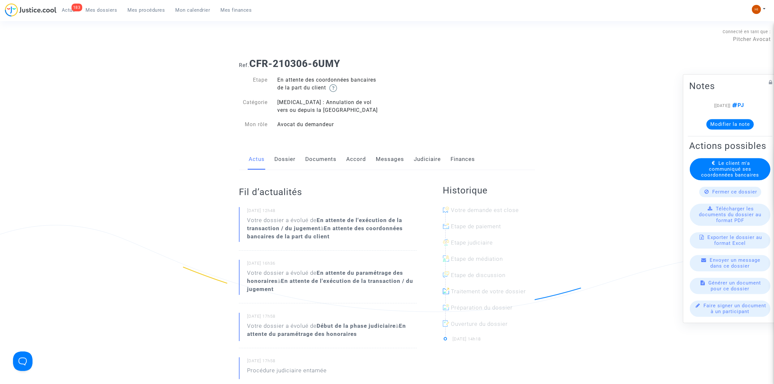
click at [283, 156] on link "Dossier" at bounding box center [284, 158] width 21 height 21
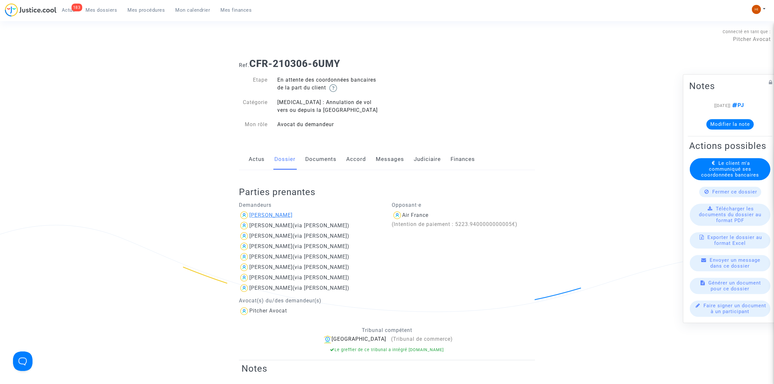
click at [275, 216] on div "Nadine Bienvenu" at bounding box center [270, 215] width 43 height 6
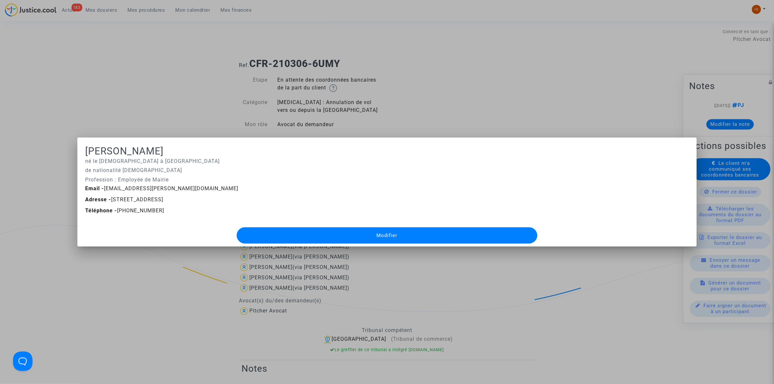
click at [162, 57] on div at bounding box center [387, 192] width 774 height 384
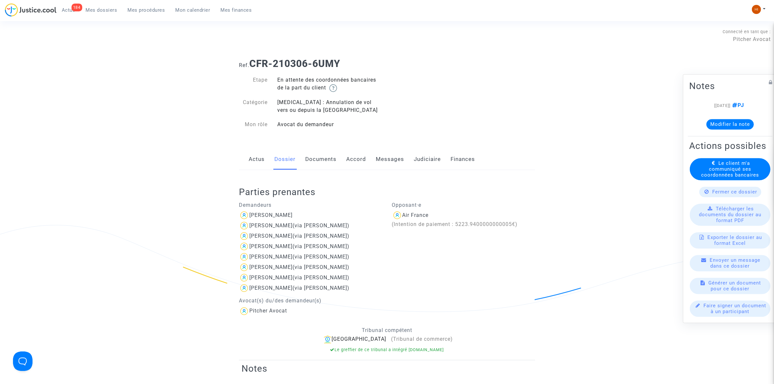
click at [98, 10] on span "Mes dossiers" at bounding box center [102, 10] width 32 height 6
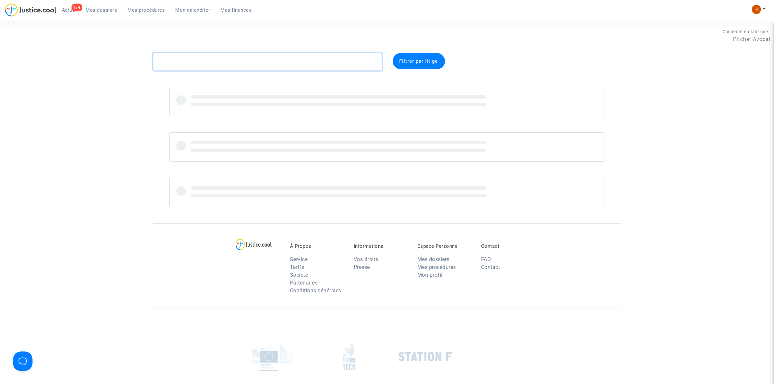
click at [201, 59] on textarea at bounding box center [267, 62] width 229 height 18
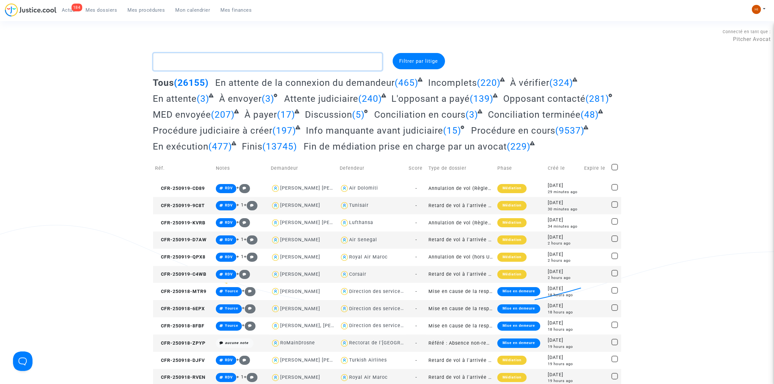
click at [225, 61] on textarea at bounding box center [267, 62] width 229 height 18
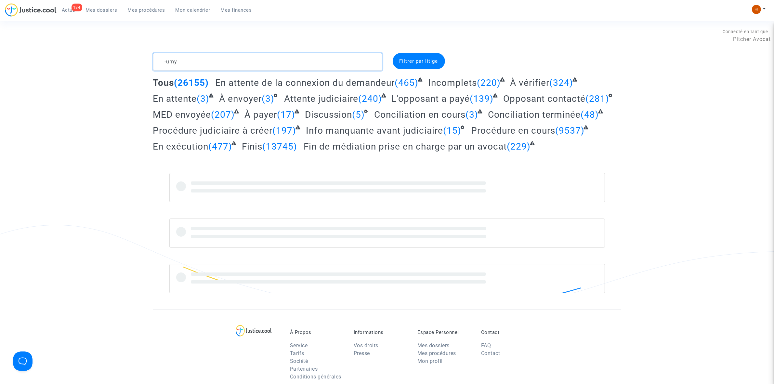
click at [163, 63] on textarea at bounding box center [267, 62] width 229 height 18
type textarea "6umy"
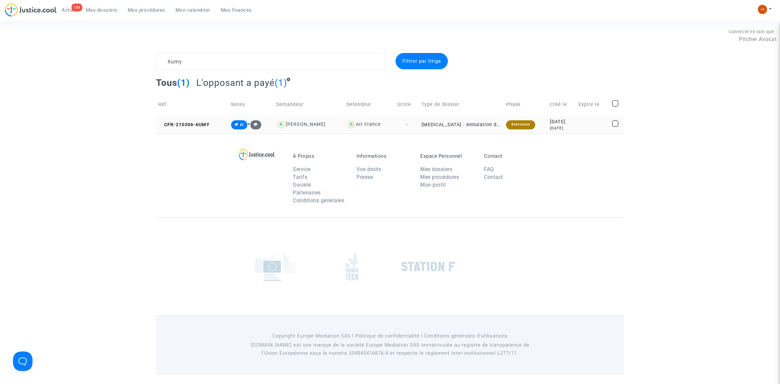
click at [201, 118] on td "CFR-210306-6UMY" at bounding box center [192, 124] width 73 height 17
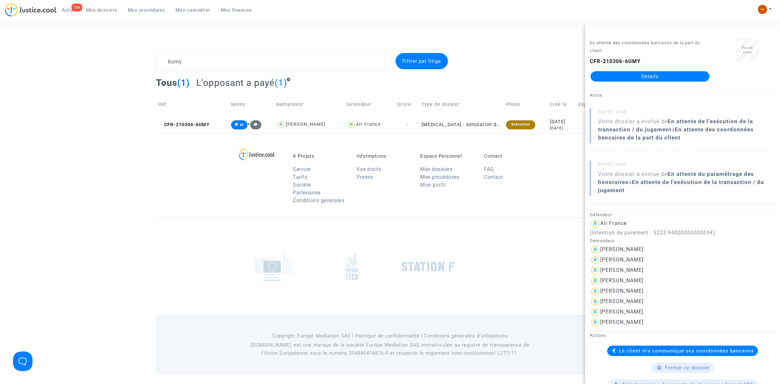
click at [678, 75] on link "Détails" at bounding box center [649, 76] width 119 height 10
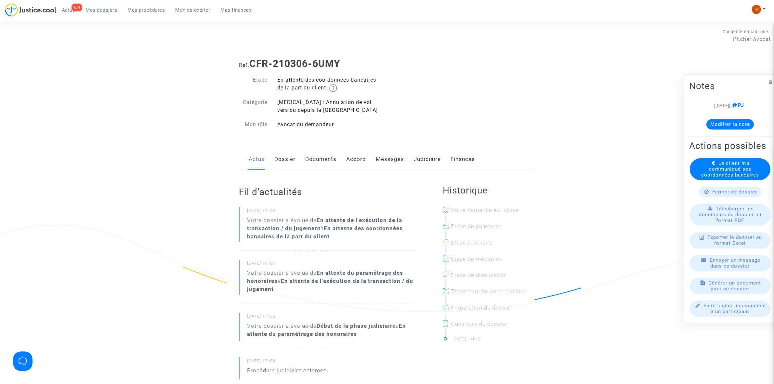
click at [428, 160] on link "Judiciaire" at bounding box center [427, 158] width 27 height 21
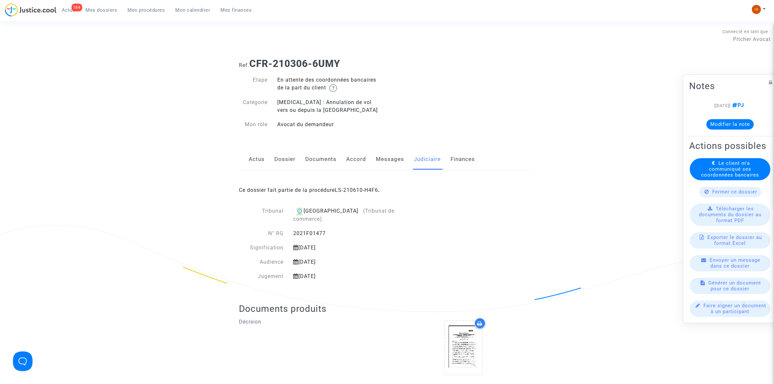
click at [288, 163] on link "Dossier" at bounding box center [284, 158] width 21 height 21
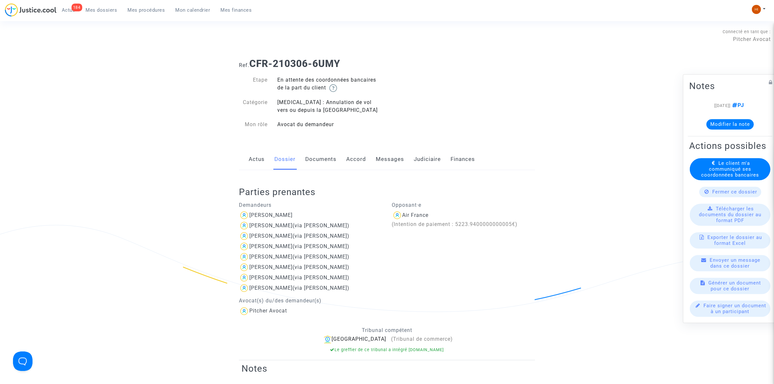
click at [255, 164] on link "Actus" at bounding box center [257, 158] width 16 height 21
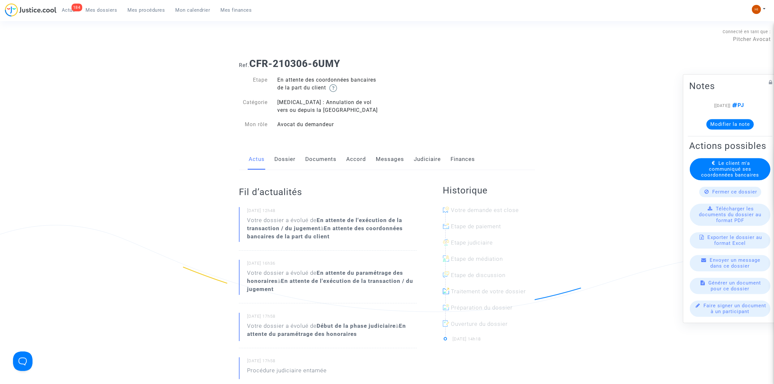
click at [281, 164] on link "Dossier" at bounding box center [284, 158] width 21 height 21
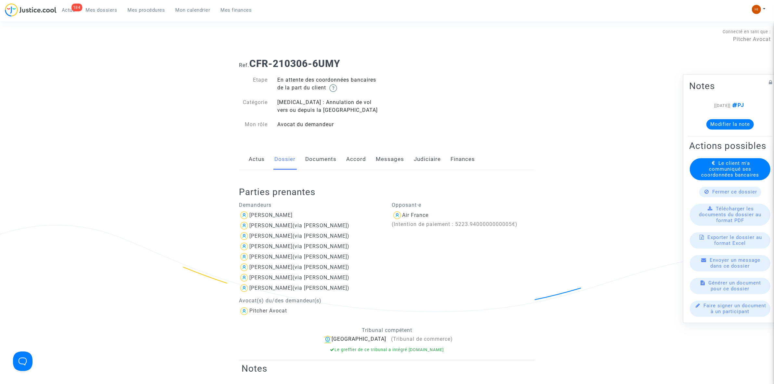
click at [310, 162] on link "Documents" at bounding box center [320, 158] width 31 height 21
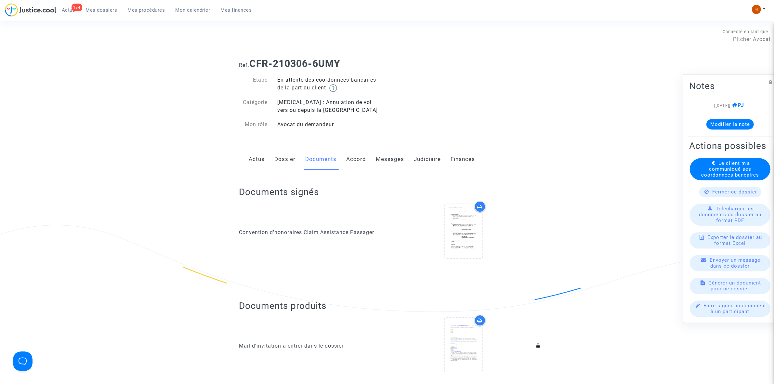
click at [384, 160] on link "Messages" at bounding box center [390, 158] width 28 height 21
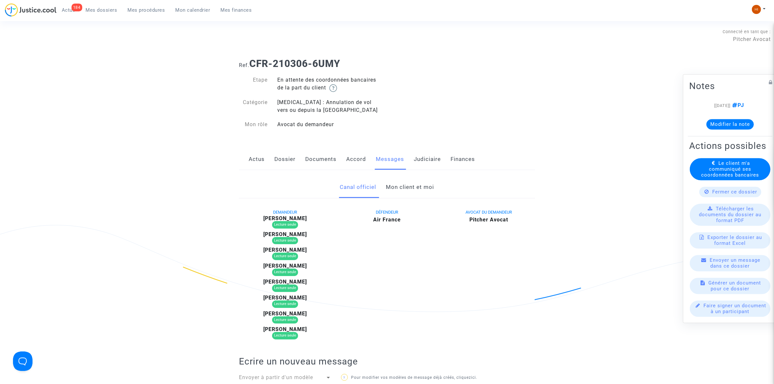
click at [431, 186] on link "Mon client et moi" at bounding box center [410, 186] width 48 height 21
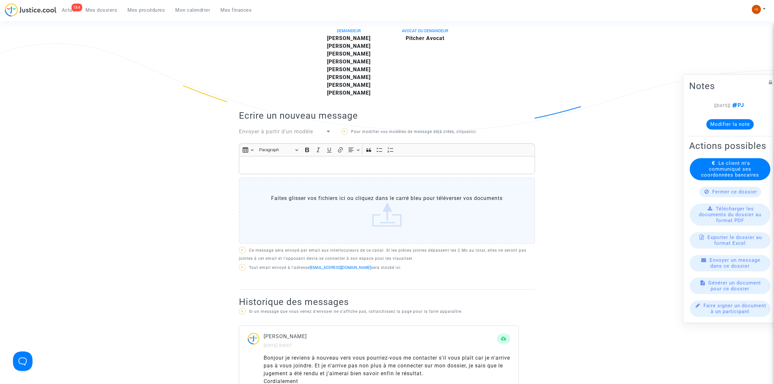
scroll to position [203, 0]
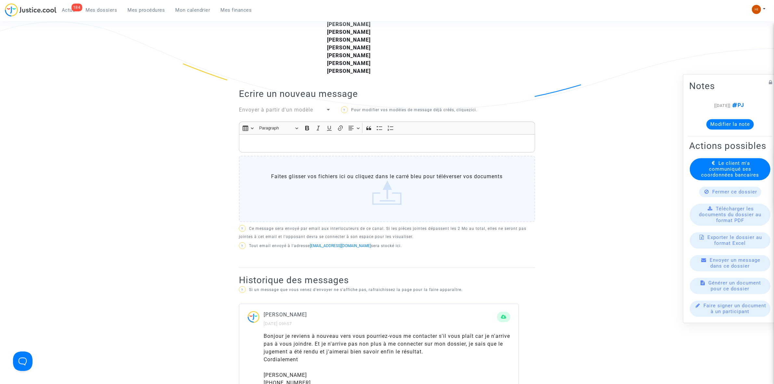
click at [323, 111] on div "Envoyer à partir d'un modèle" at bounding box center [282, 110] width 86 height 8
click at [298, 99] on div at bounding box center [387, 192] width 774 height 384
click at [308, 104] on div "DEMANDEUR Nadine Bienvenu Corinne Bremont ERIC Brémont Florence Auclert Patrici…" at bounding box center [387, 136] width 296 height 263
click at [309, 108] on span "Envoyer à partir d'un modèle" at bounding box center [276, 110] width 74 height 6
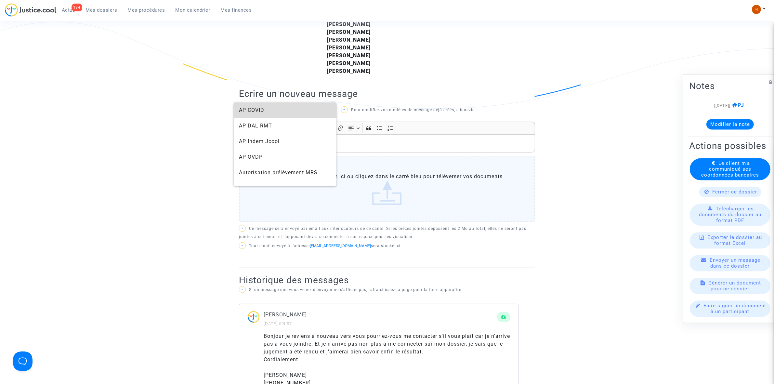
click at [307, 109] on span "AP COVID" at bounding box center [285, 110] width 92 height 16
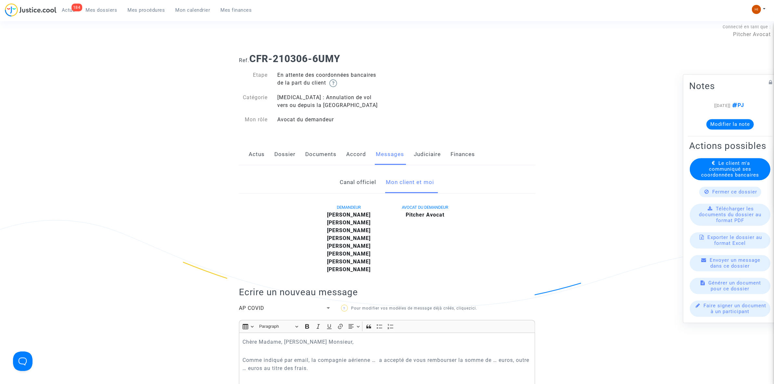
scroll to position [0, 0]
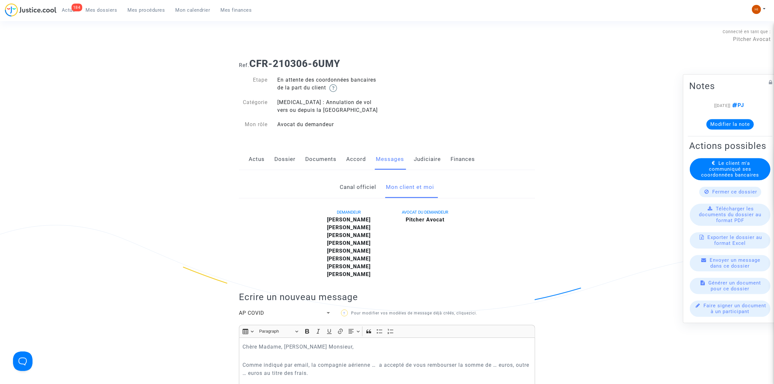
click at [430, 158] on link "Judiciaire" at bounding box center [427, 158] width 27 height 21
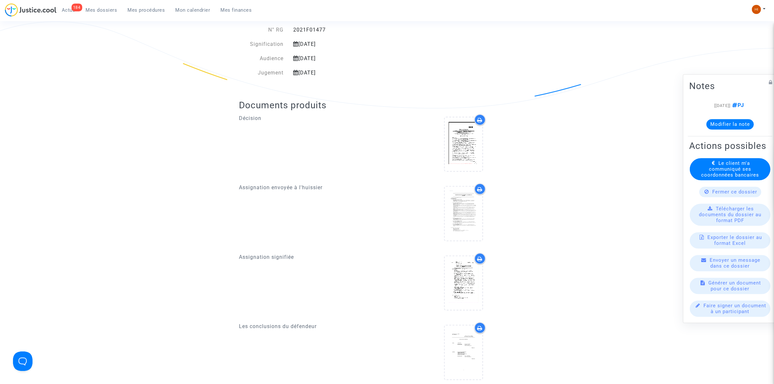
scroll to position [203, 0]
click at [468, 134] on icon at bounding box center [463, 144] width 21 height 21
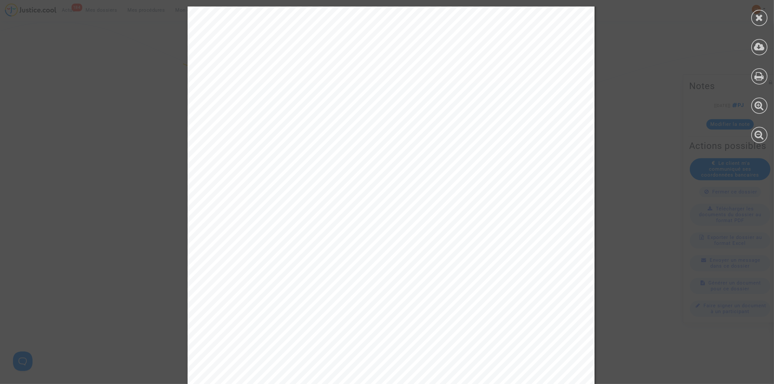
scroll to position [1178, 0]
click at [762, 17] on icon at bounding box center [759, 18] width 8 height 10
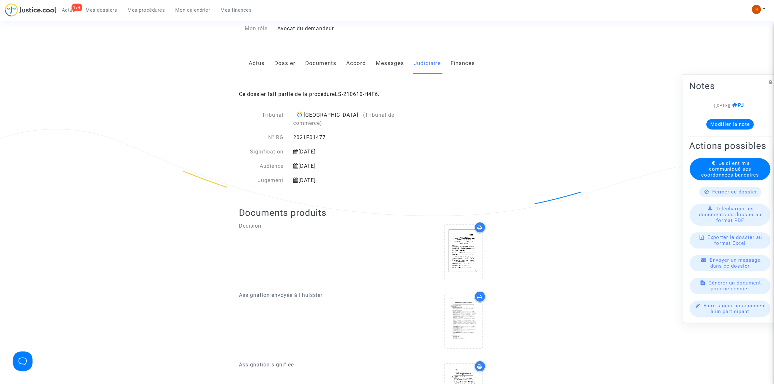
scroll to position [0, 0]
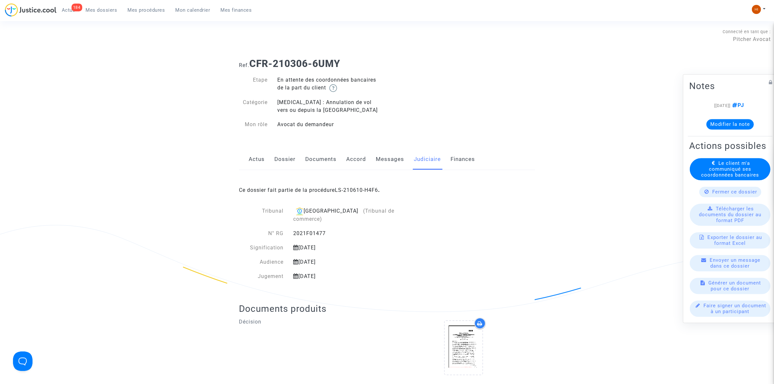
click at [283, 163] on link "Dossier" at bounding box center [284, 158] width 21 height 21
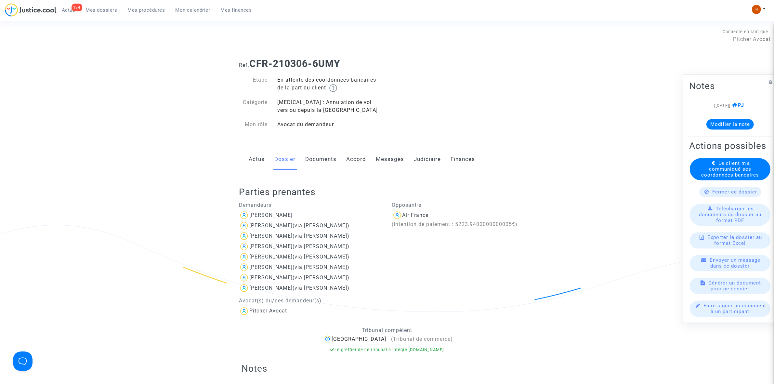
click at [417, 160] on link "Judiciaire" at bounding box center [427, 158] width 27 height 21
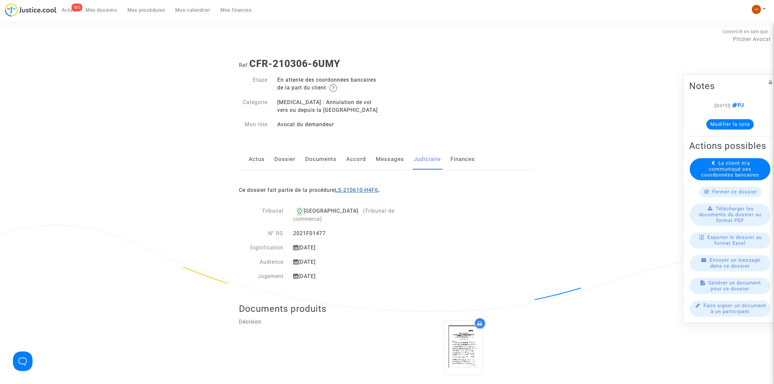
click at [366, 192] on link "LS-210610-H4F6" at bounding box center [356, 190] width 43 height 6
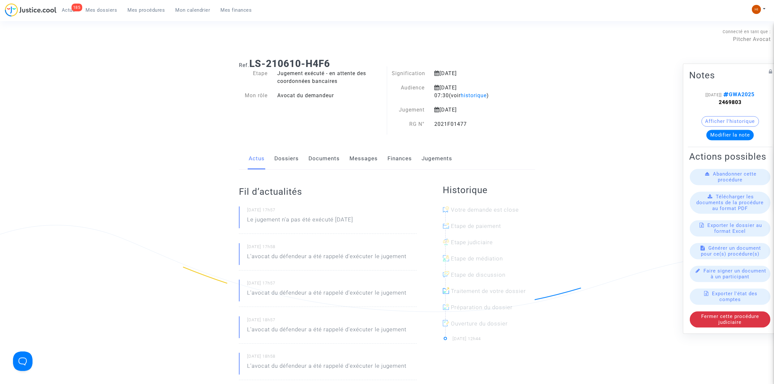
click at [322, 154] on link "Documents" at bounding box center [323, 158] width 31 height 21
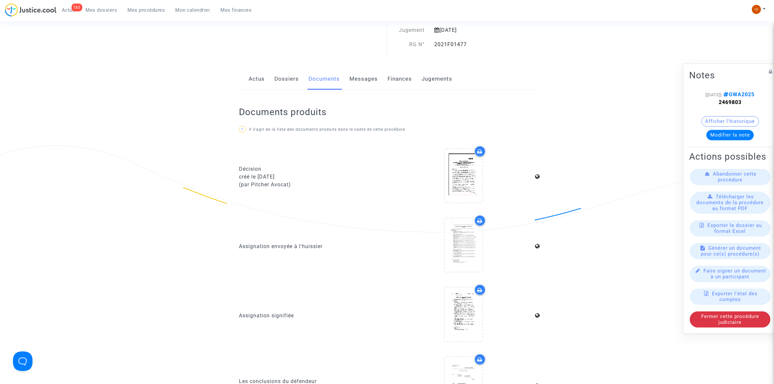
scroll to position [81, 0]
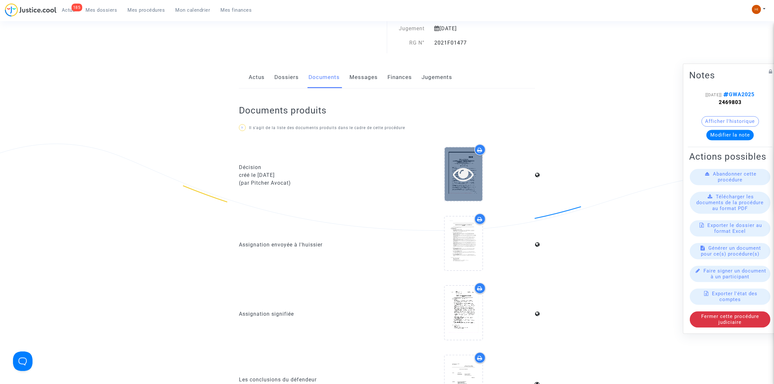
click at [465, 175] on icon at bounding box center [463, 173] width 21 height 21
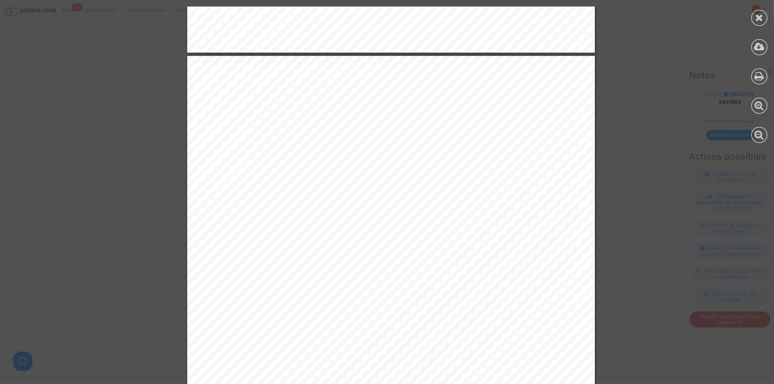
scroll to position [5240, 0]
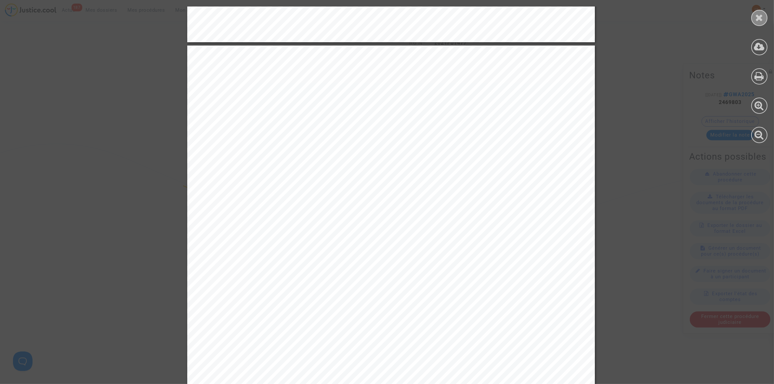
click at [756, 15] on icon at bounding box center [759, 18] width 8 height 10
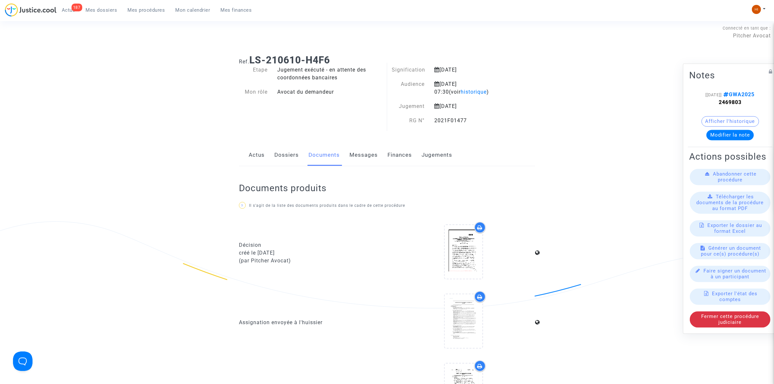
scroll to position [0, 0]
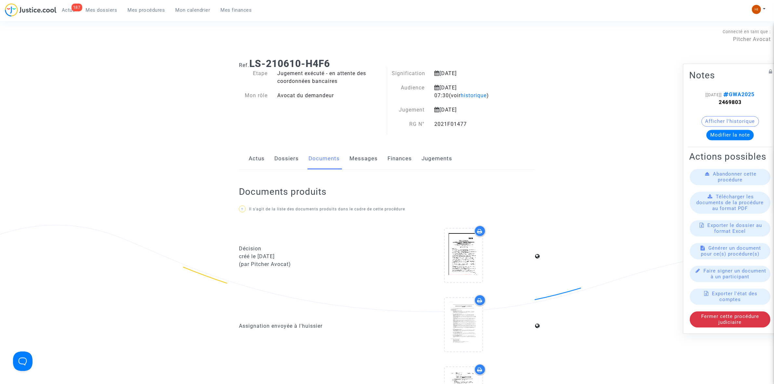
click at [290, 155] on link "Dossiers" at bounding box center [286, 158] width 24 height 21
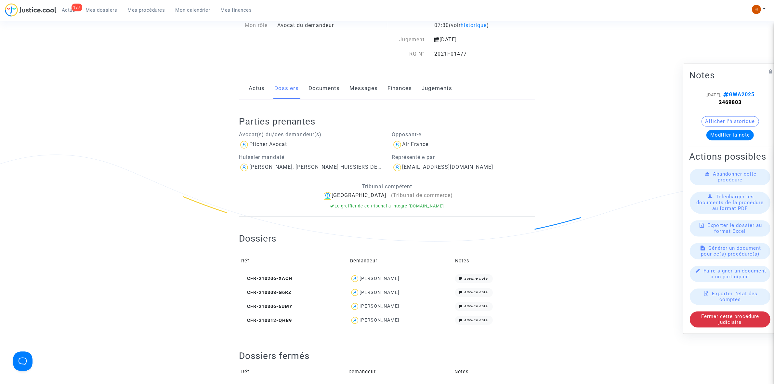
scroll to position [81, 0]
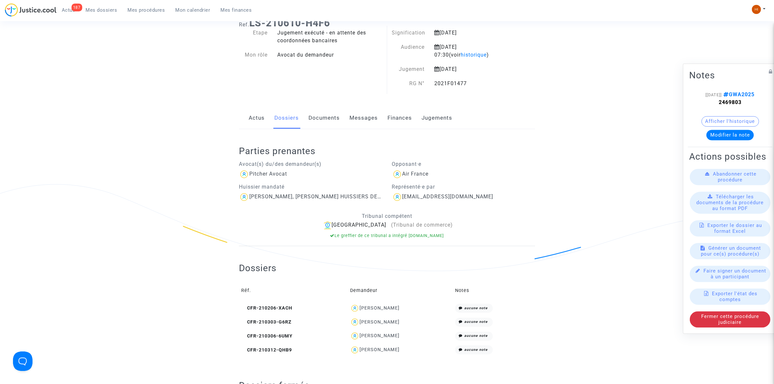
click at [428, 115] on link "Jugements" at bounding box center [436, 117] width 31 height 21
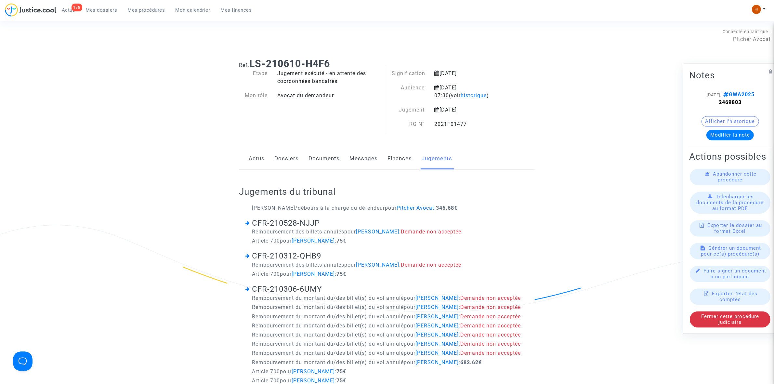
click at [283, 158] on link "Dossiers" at bounding box center [286, 158] width 24 height 21
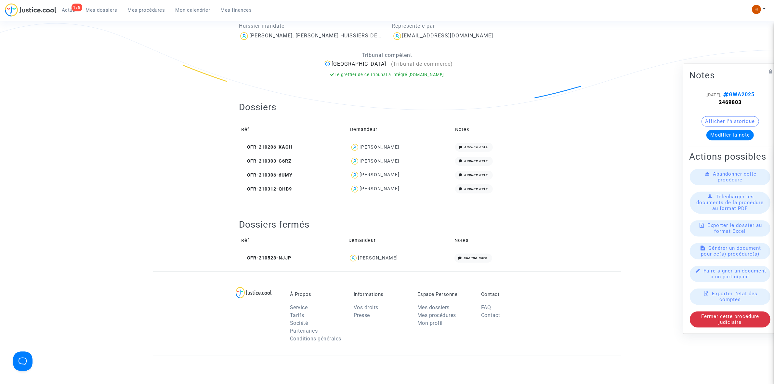
scroll to position [244, 0]
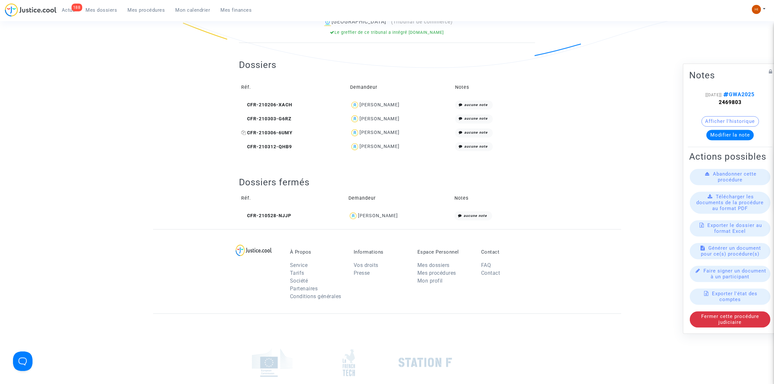
click at [276, 130] on span "CFR-210306-6UMY" at bounding box center [266, 133] width 51 height 6
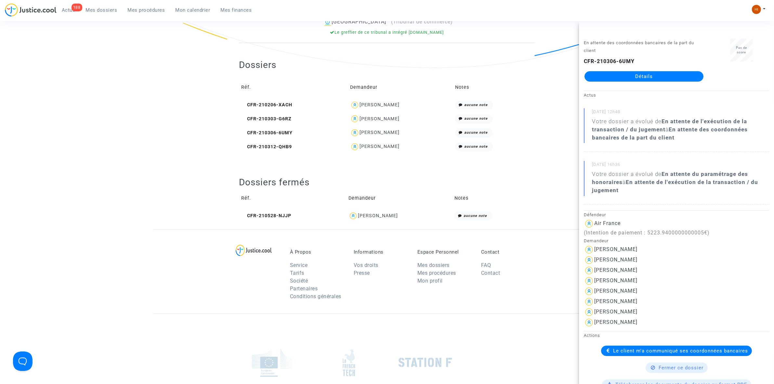
click at [597, 77] on link "Détails" at bounding box center [643, 76] width 119 height 10
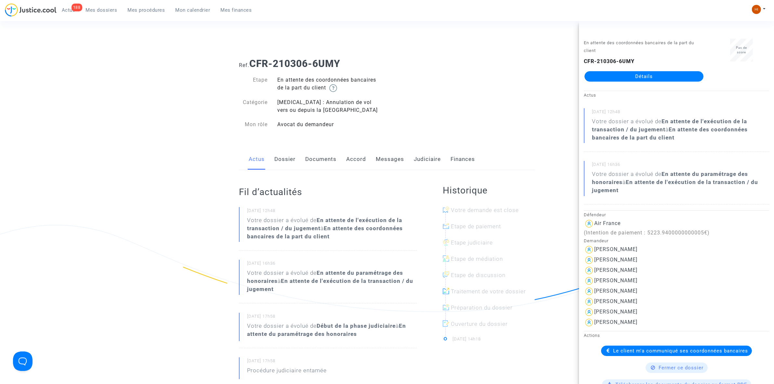
click at [423, 158] on link "Judiciaire" at bounding box center [427, 158] width 27 height 21
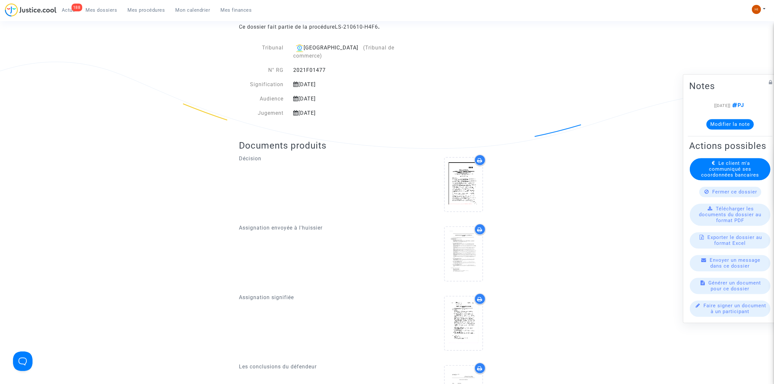
scroll to position [162, 0]
click at [469, 175] on icon at bounding box center [463, 185] width 21 height 21
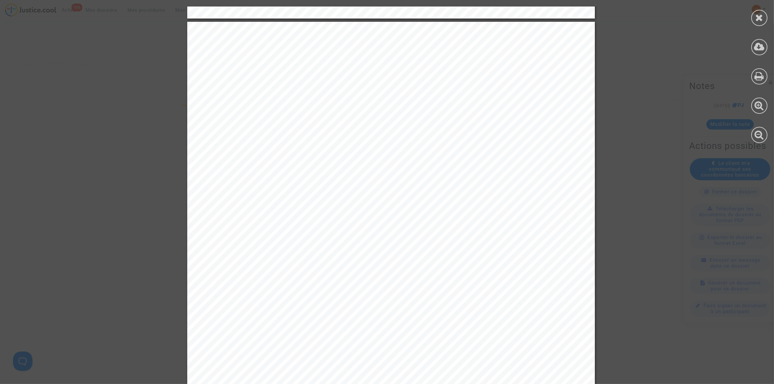
scroll to position [5280, 0]
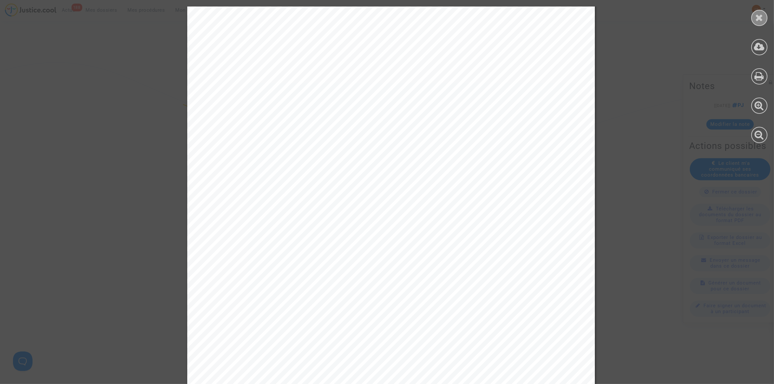
click at [760, 21] on icon at bounding box center [759, 18] width 8 height 10
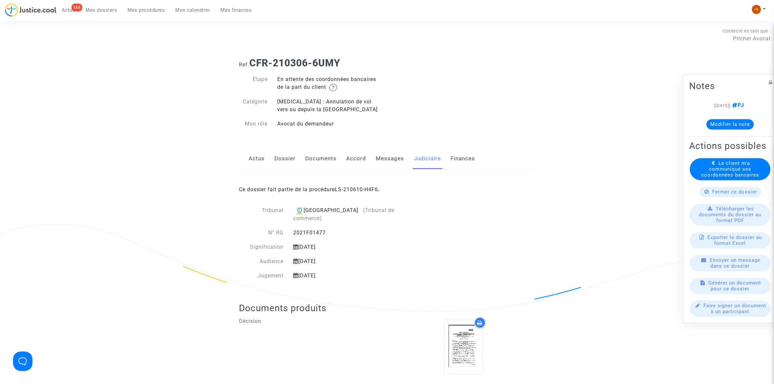
scroll to position [0, 0]
click at [277, 163] on link "Dossier" at bounding box center [284, 158] width 21 height 21
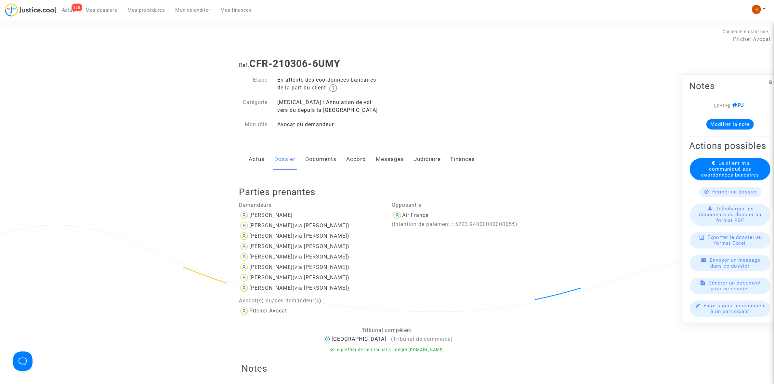
drag, startPoint x: 435, startPoint y: 162, endPoint x: 431, endPoint y: 168, distance: 6.3
click at [434, 162] on link "Judiciaire" at bounding box center [427, 158] width 27 height 21
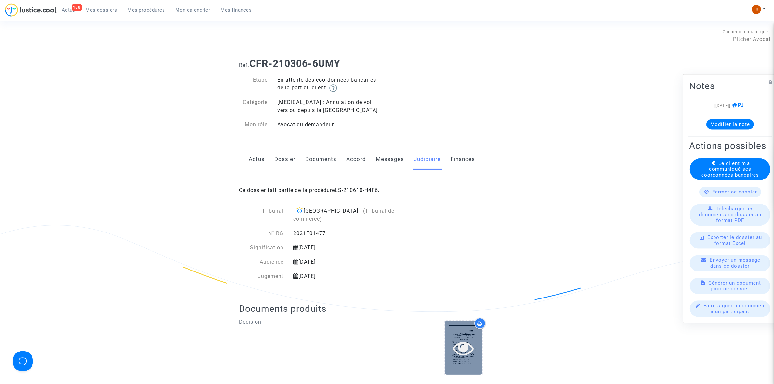
click at [458, 340] on icon at bounding box center [463, 347] width 21 height 21
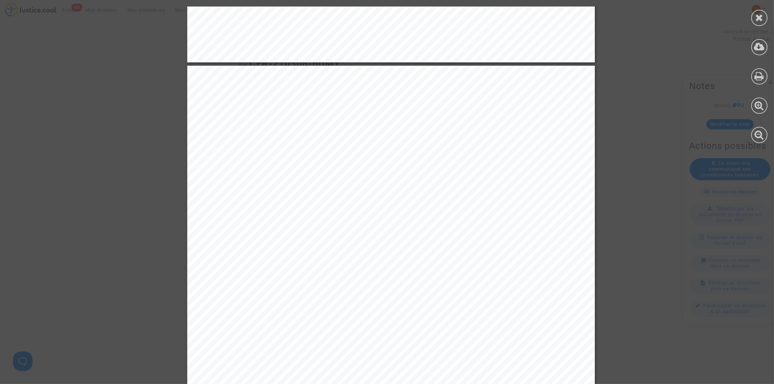
scroll to position [5240, 0]
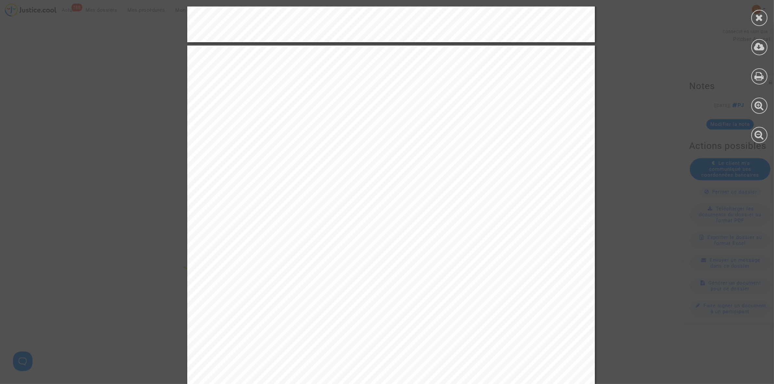
drag, startPoint x: 757, startPoint y: 18, endPoint x: 646, endPoint y: 52, distance: 116.5
click at [757, 18] on icon at bounding box center [759, 18] width 8 height 10
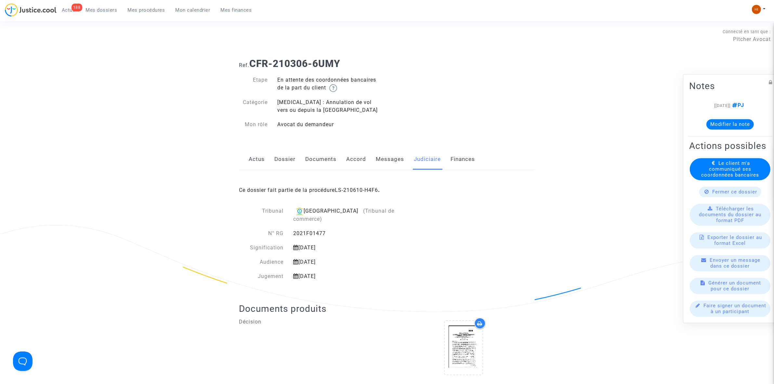
click at [285, 163] on link "Dossier" at bounding box center [284, 158] width 21 height 21
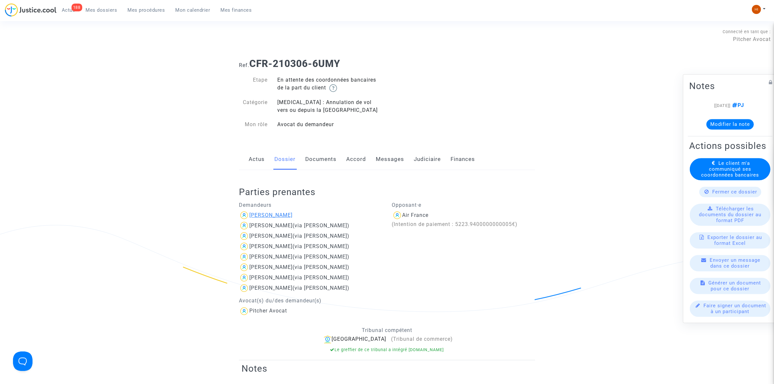
click at [288, 215] on div "Nadine Bienvenu" at bounding box center [270, 215] width 43 height 6
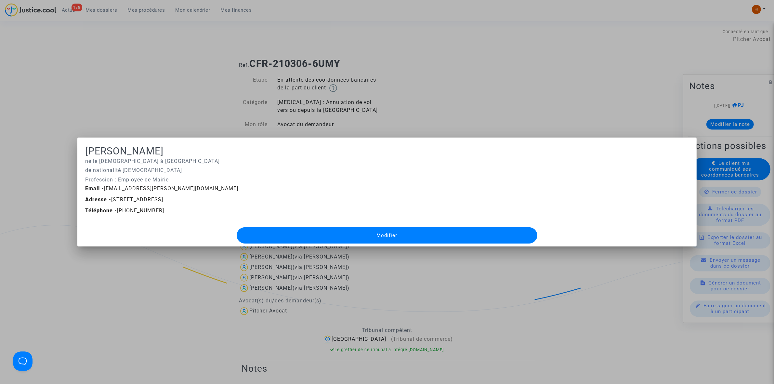
drag, startPoint x: 206, startPoint y: 190, endPoint x: 104, endPoint y: 191, distance: 102.4
click at [104, 191] on div "Email - bienvenu.nadine.nb@gmail.com" at bounding box center [386, 189] width 613 height 8
copy span "bienvenu.nadine.nb@gmail.com"
click at [459, 40] on div at bounding box center [387, 192] width 774 height 384
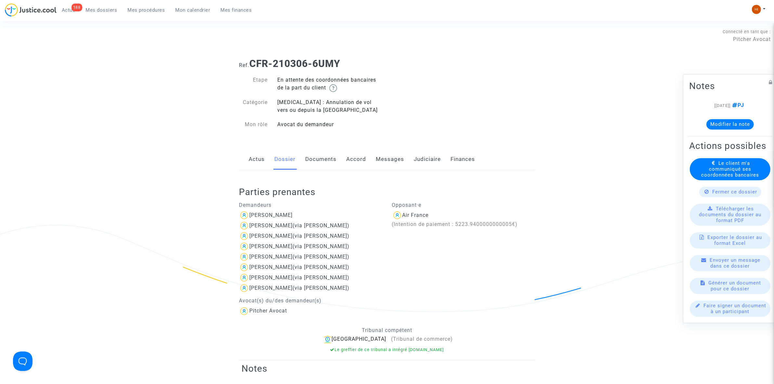
click at [319, 156] on link "Documents" at bounding box center [320, 158] width 31 height 21
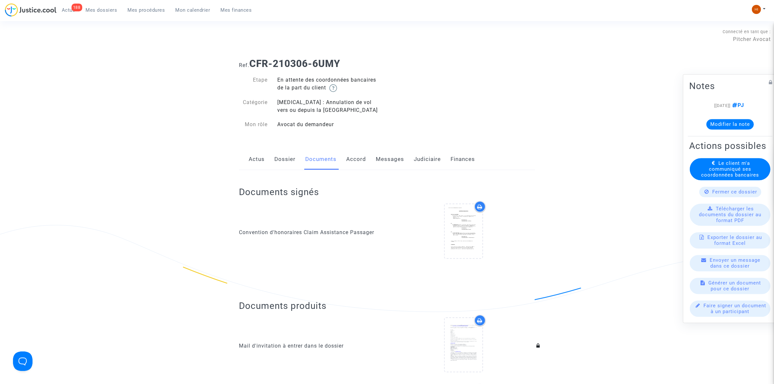
click at [287, 164] on link "Dossier" at bounding box center [284, 158] width 21 height 21
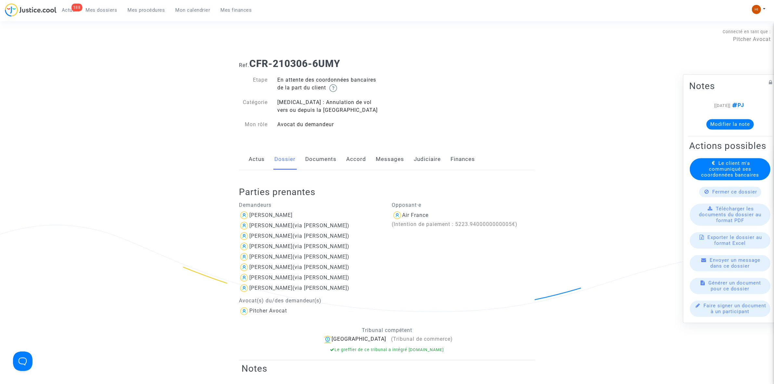
click at [428, 165] on link "Judiciaire" at bounding box center [427, 158] width 27 height 21
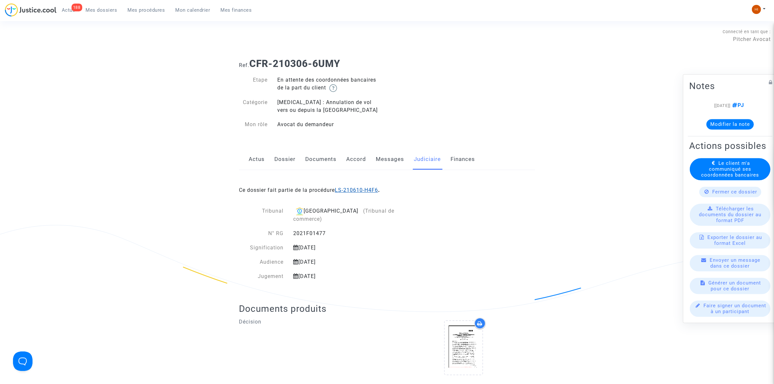
click at [361, 191] on link "LS-210610-H4F6" at bounding box center [356, 190] width 43 height 6
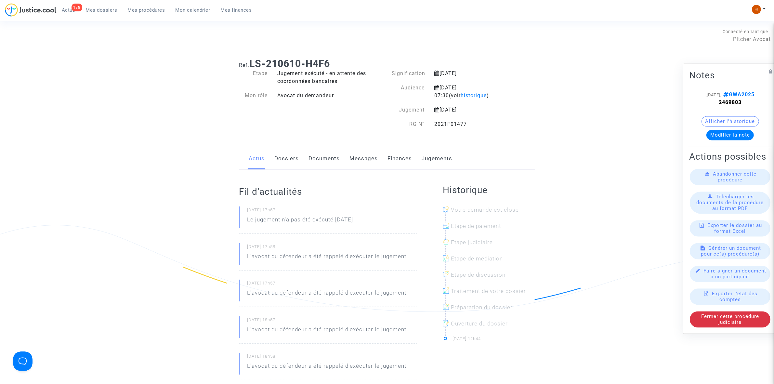
click at [288, 161] on link "Dossiers" at bounding box center [286, 158] width 24 height 21
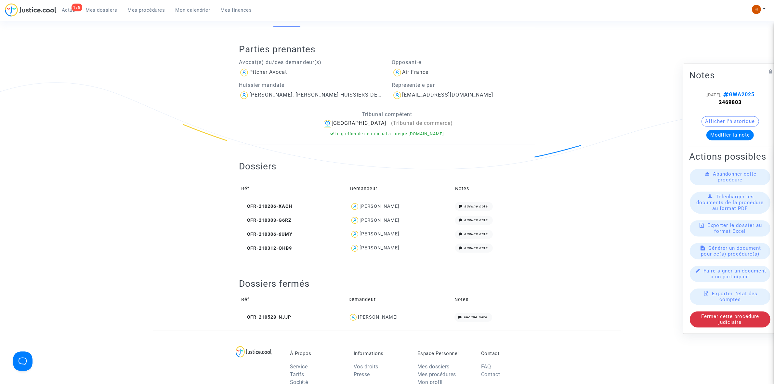
scroll to position [203, 0]
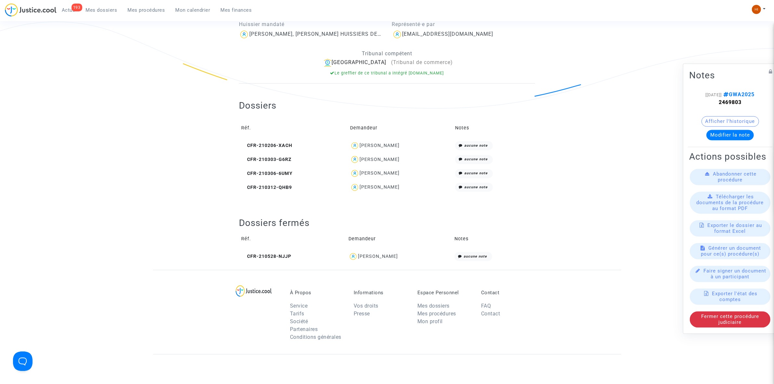
click at [147, 9] on span "Mes procédures" at bounding box center [146, 10] width 37 height 6
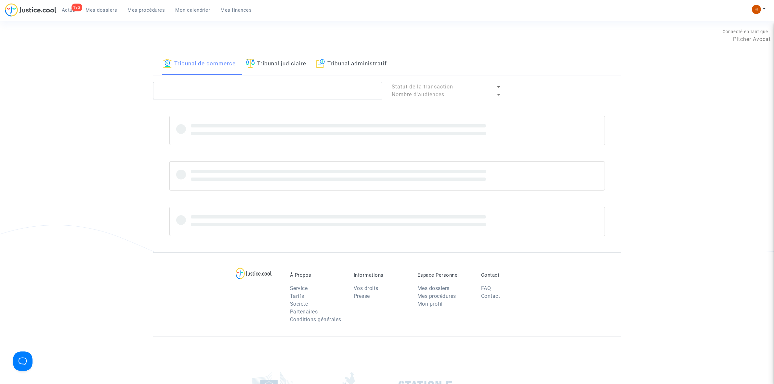
click at [281, 60] on link "Tribunal judiciaire" at bounding box center [276, 64] width 61 height 22
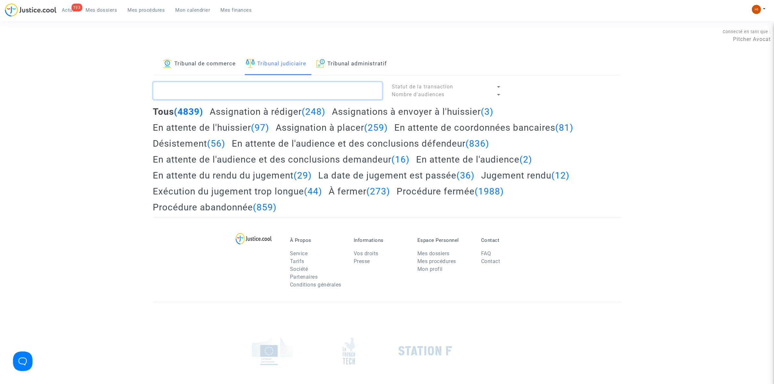
click at [271, 84] on textarea at bounding box center [267, 91] width 229 height 18
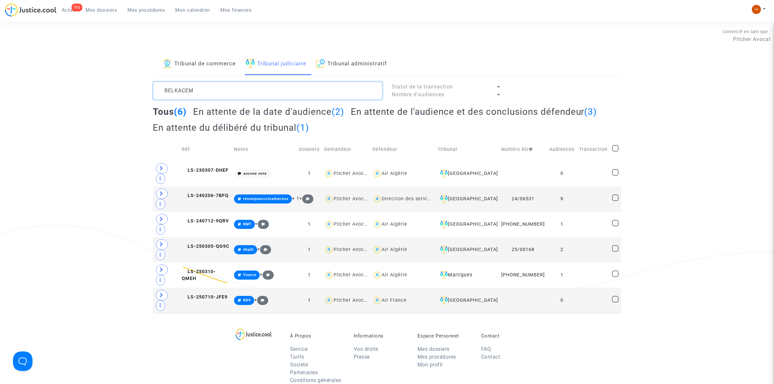
type textarea "BELKACEM"
drag, startPoint x: 306, startPoint y: 90, endPoint x: -157, endPoint y: 48, distance: 465.3
click at [0, 48] on html "194 Actus Mes dossiers Mes procédures Mon calendrier Mes finances Mon profil Ch…" at bounding box center [387, 277] width 774 height 554
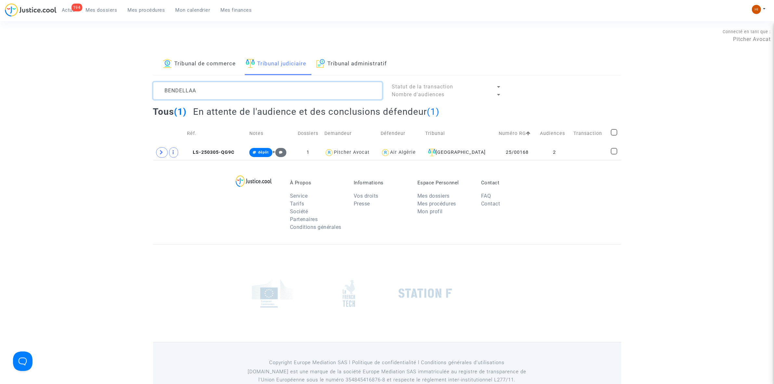
type textarea "BENDELLAA"
click at [557, 161] on div "À Propos Service Tarifs Société Partenaires Conditions générales Informations V…" at bounding box center [387, 202] width 468 height 84
click at [564, 154] on td "2" at bounding box center [553, 152] width 33 height 15
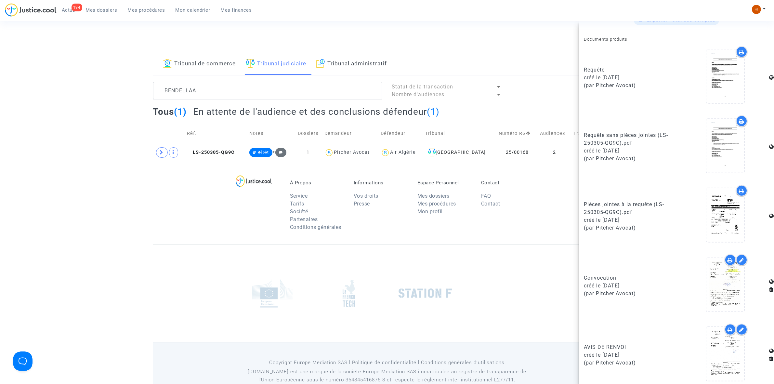
scroll to position [336, 0]
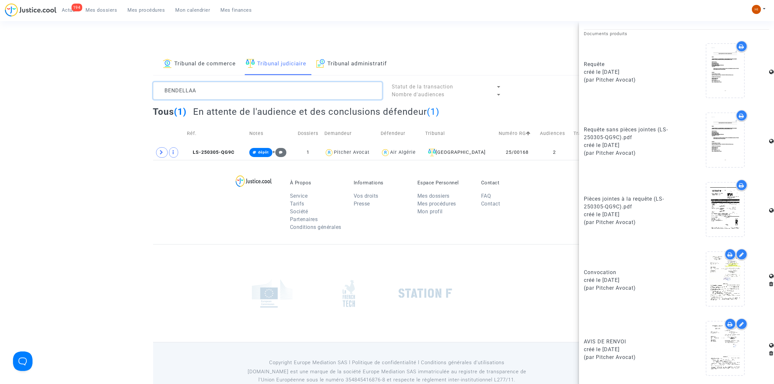
drag, startPoint x: 237, startPoint y: 85, endPoint x: 77, endPoint y: 68, distance: 160.4
click at [161, 82] on textarea at bounding box center [267, 91] width 229 height 18
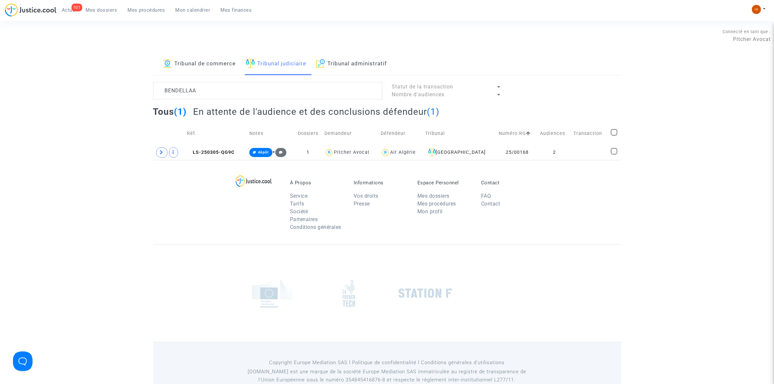
click at [103, 6] on link "Mes dossiers" at bounding box center [102, 10] width 42 height 10
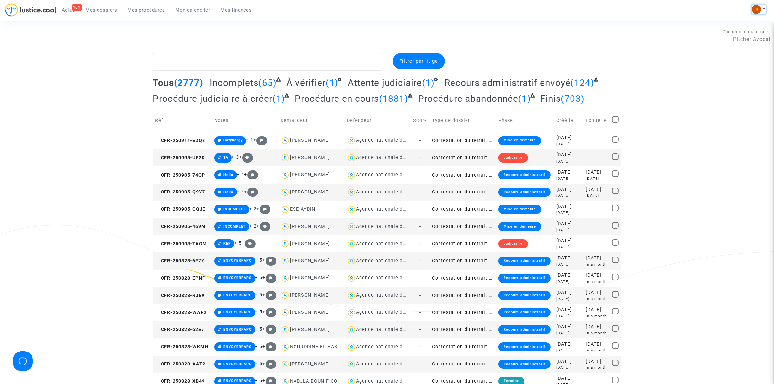
click at [759, 7] on img at bounding box center [756, 9] width 9 height 9
click at [748, 33] on link "Changer de compte" at bounding box center [733, 33] width 66 height 10
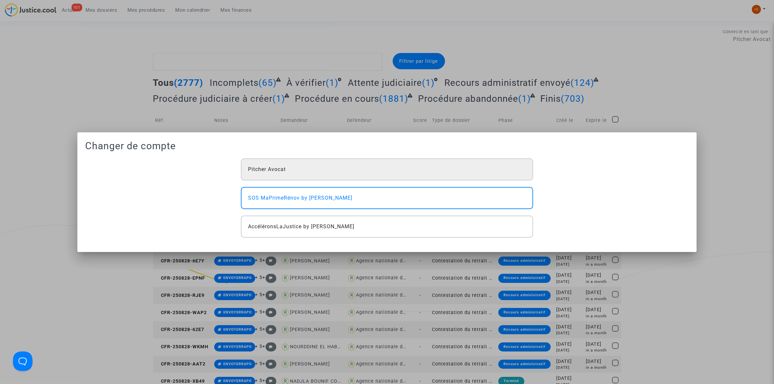
click at [284, 173] on span "Pitcher Avocat" at bounding box center [267, 169] width 38 height 8
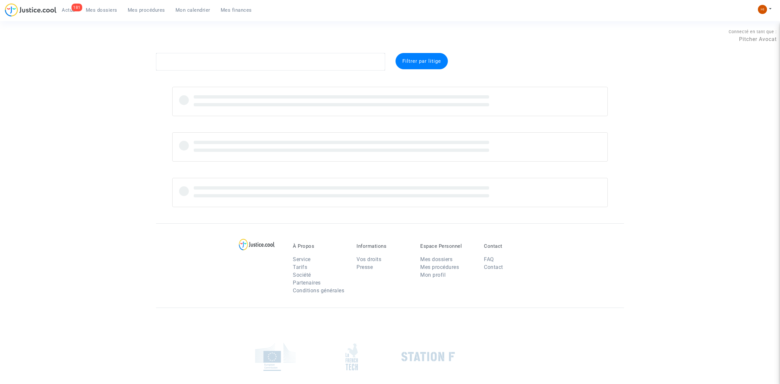
click at [765, 10] on button at bounding box center [764, 10] width 14 height 10
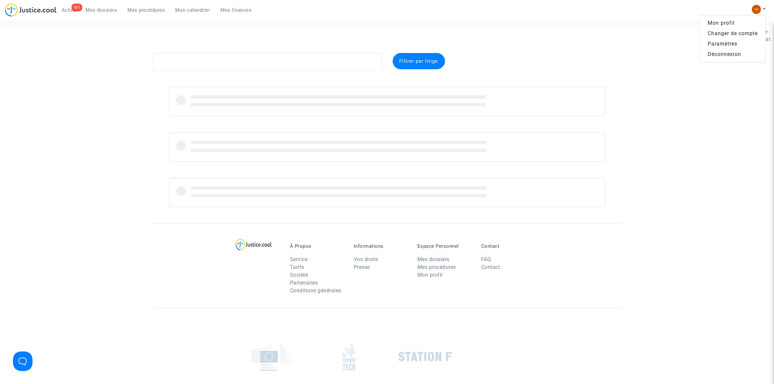
click at [743, 32] on link "Changer de compte" at bounding box center [733, 33] width 66 height 10
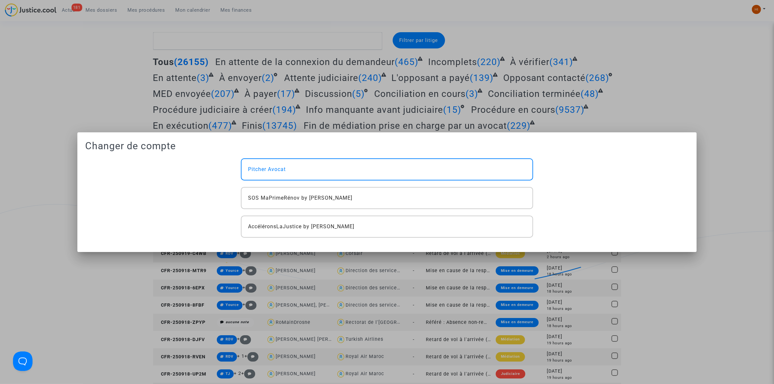
click at [376, 195] on div "SOS MaPrimeRénov by [PERSON_NAME]" at bounding box center [387, 198] width 292 height 22
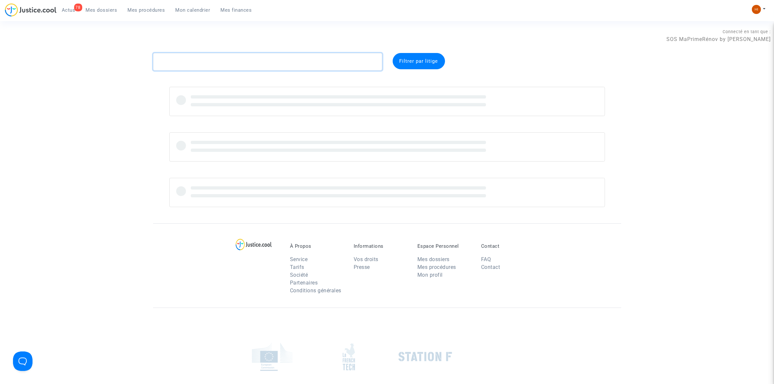
click at [234, 62] on textarea at bounding box center [267, 62] width 229 height 18
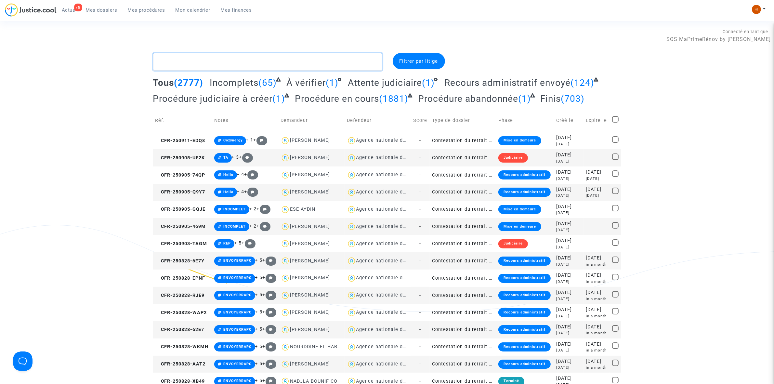
type textarea "s"
